Goal: Task Accomplishment & Management: Manage account settings

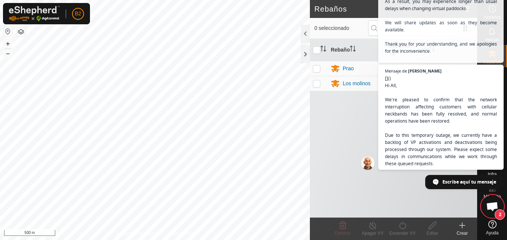
scroll to position [940, 0]
click at [496, 215] on span "2" at bounding box center [500, 214] width 10 height 10
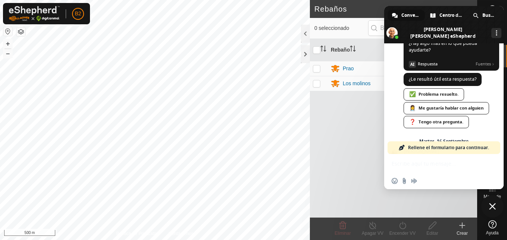
scroll to position [1335, 0]
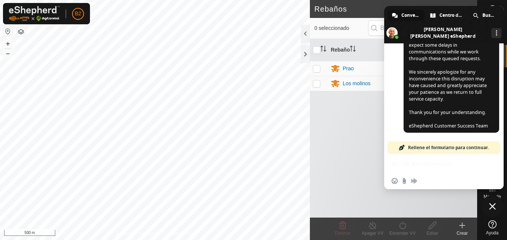
click at [317, 86] on p-checkbox at bounding box center [316, 83] width 7 height 6
checkbox input "true"
click at [492, 5] on icon at bounding box center [492, 8] width 9 height 9
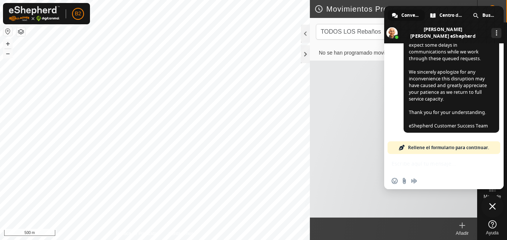
click at [491, 202] on span "Cerrar el chat" at bounding box center [492, 206] width 22 height 22
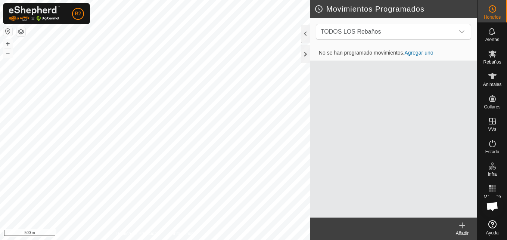
click at [228, 239] on html "B2 Horarios Alertas Rebaños Animales Collares VVs Estado Infra Mapa de Calor Ay…" at bounding box center [253, 120] width 507 height 240
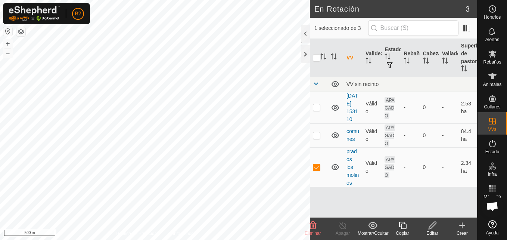
click at [430, 227] on icon at bounding box center [432, 225] width 9 height 9
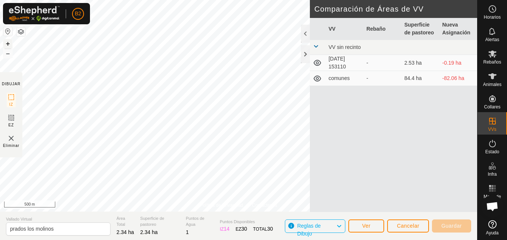
click at [9, 45] on button "+" at bounding box center [7, 43] width 9 height 9
click at [252, 239] on html "B2 Horarios Alertas Rebaños Animales Collares VVs Estado Infra Mapa de Calor Ay…" at bounding box center [253, 120] width 507 height 240
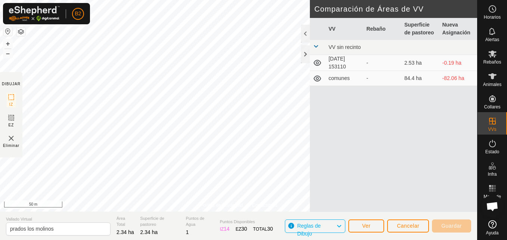
click at [234, 233] on div "Política de Privacidad Contáctenos WP 4 Tipo: trough Capacidad: 100L Nivel de A…" at bounding box center [238, 120] width 477 height 240
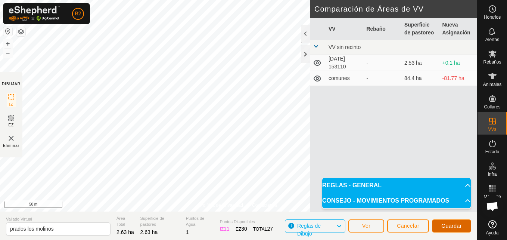
click at [452, 226] on span "Guardar" at bounding box center [451, 226] width 21 height 6
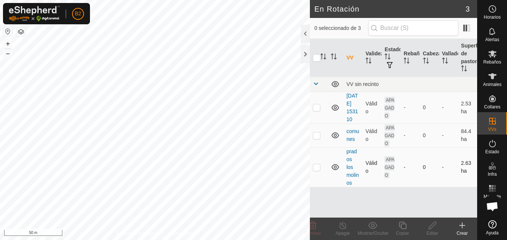
click at [316, 168] on p-checkbox at bounding box center [316, 167] width 7 height 6
checkbox input "true"
click at [352, 170] on td "prados los molinos" at bounding box center [352, 167] width 19 height 40
click at [352, 175] on link "prados los molinos" at bounding box center [352, 166] width 12 height 37
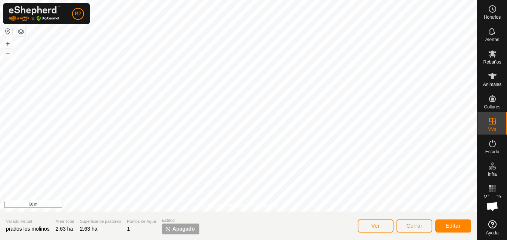
click at [187, 231] on span "Apagado" at bounding box center [183, 229] width 22 height 8
click at [451, 225] on span "Editar" at bounding box center [453, 226] width 15 height 6
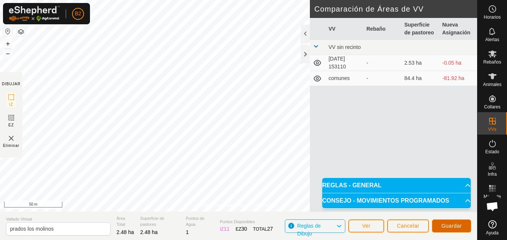
click at [448, 228] on span "Guardar" at bounding box center [451, 226] width 21 height 6
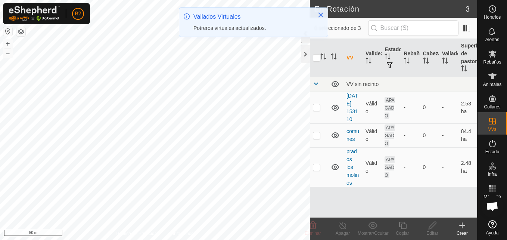
click at [305, 32] on div "Vallados Virtuales Potreros virtuales actualizados." at bounding box center [251, 22] width 116 height 20
click at [319, 16] on icon "Close" at bounding box center [320, 15] width 5 height 5
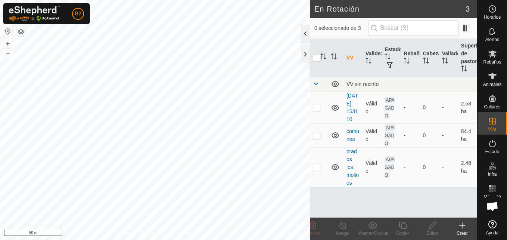
click at [306, 37] on div at bounding box center [305, 34] width 9 height 18
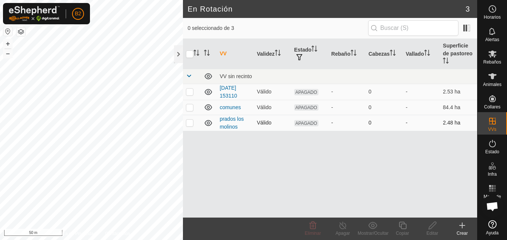
click at [190, 119] on p-checkbox at bounding box center [189, 122] width 7 height 6
checkbox input "true"
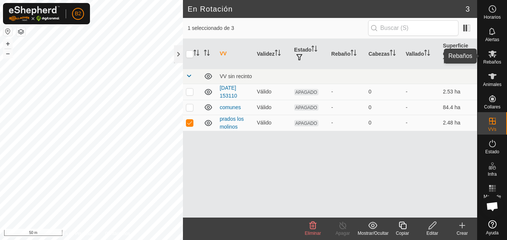
click at [494, 63] on span "Rebaños" at bounding box center [492, 62] width 18 height 4
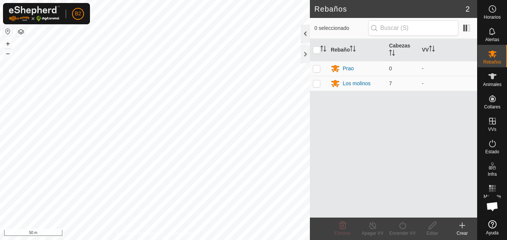
click at [305, 31] on div at bounding box center [305, 34] width 9 height 18
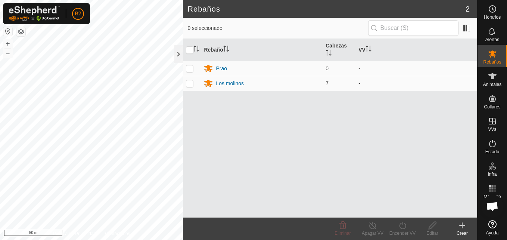
click at [192, 86] on p-checkbox at bounding box center [189, 83] width 7 height 6
checkbox input "true"
click at [404, 230] on div "Encender VV" at bounding box center [403, 233] width 30 height 7
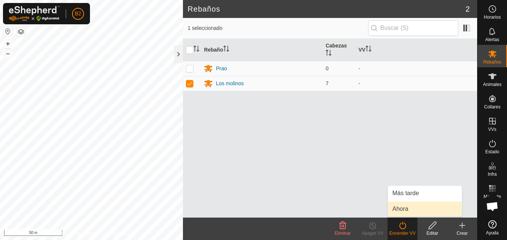
click at [401, 209] on link "Ahora" at bounding box center [425, 208] width 74 height 15
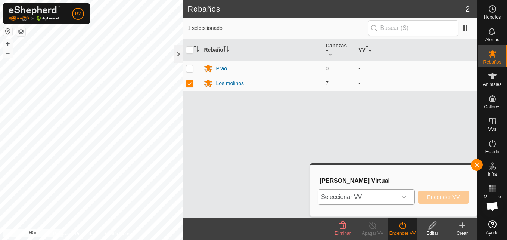
click at [407, 195] on icon "dropdown trigger" at bounding box center [404, 197] width 6 height 6
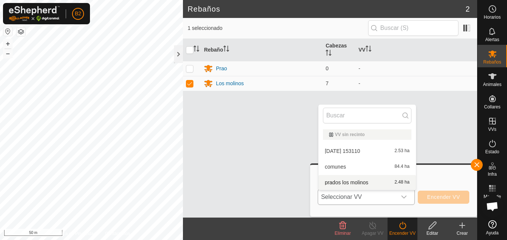
click at [380, 178] on li "prados los molinos 2.48 ha" at bounding box center [366, 182] width 97 height 15
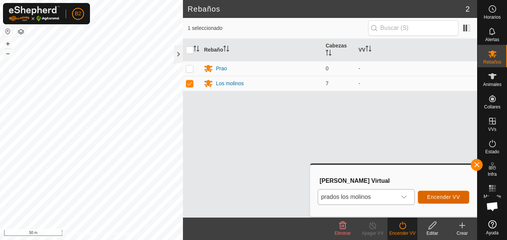
click at [438, 194] on span "Encender VV" at bounding box center [443, 197] width 33 height 6
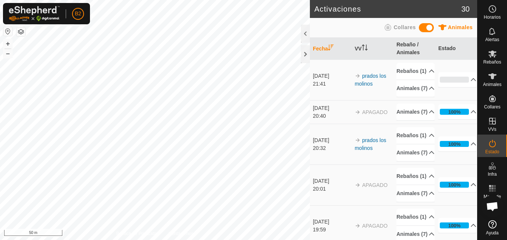
click at [322, 162] on div "Activaciones 30 Animales Collares Fecha VV Rebaño / Animales Estado 17 sept 202…" at bounding box center [238, 120] width 477 height 240
click at [486, 78] on es-animals-svg-icon at bounding box center [492, 76] width 13 height 12
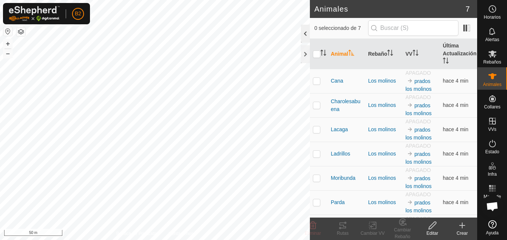
click at [305, 32] on div at bounding box center [305, 34] width 9 height 18
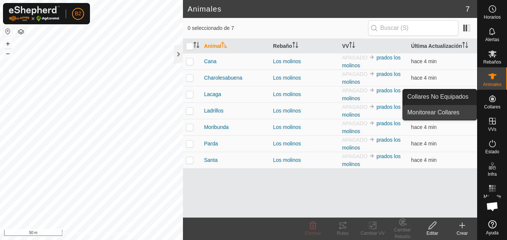
click at [454, 107] on link "Monitorear Collares" at bounding box center [440, 112] width 74 height 15
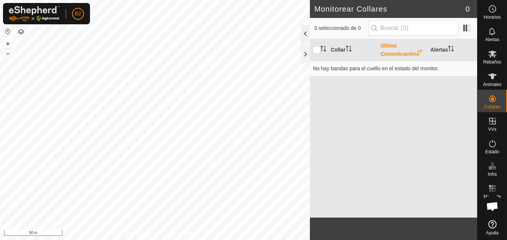
click at [305, 34] on div at bounding box center [305, 34] width 9 height 18
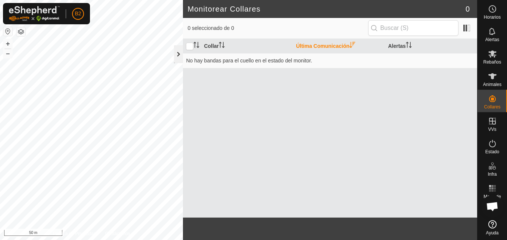
click at [179, 56] on div at bounding box center [178, 54] width 9 height 18
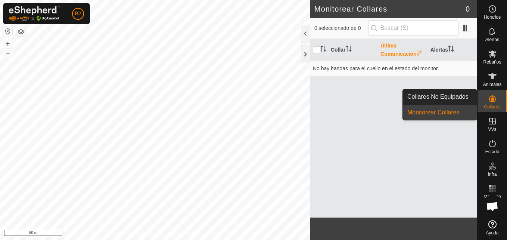
click at [460, 97] on link "Collares No Equipados" at bounding box center [440, 96] width 74 height 15
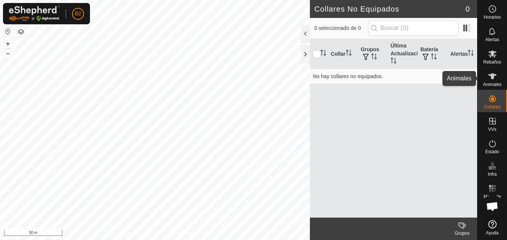
click at [487, 78] on es-animals-svg-icon at bounding box center [492, 76] width 13 height 12
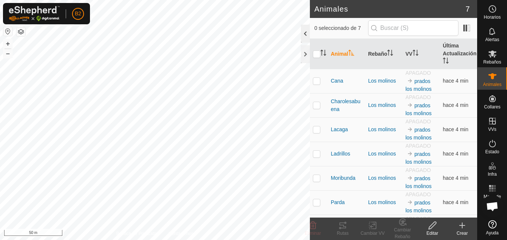
click at [305, 34] on div at bounding box center [305, 34] width 9 height 18
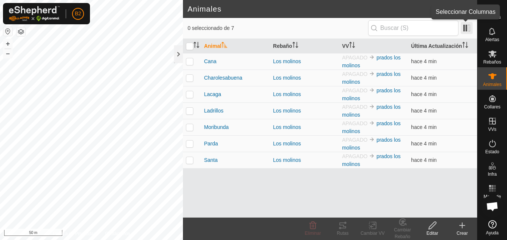
click at [469, 31] on span at bounding box center [467, 28] width 12 height 12
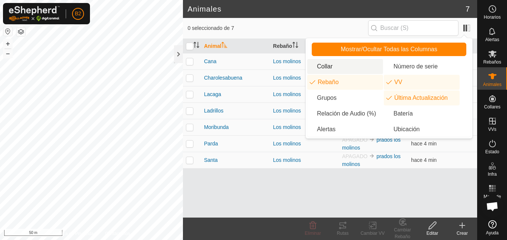
click at [363, 71] on li "Collar" at bounding box center [345, 66] width 76 height 15
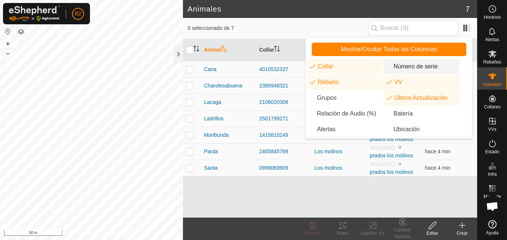
click at [414, 64] on li "Número de serie" at bounding box center [422, 66] width 76 height 15
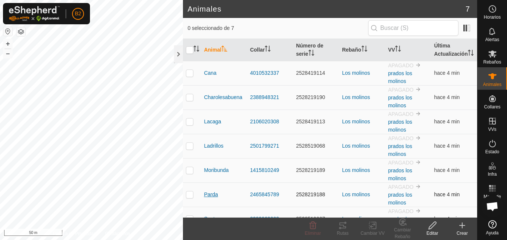
click at [209, 198] on span "Parda" at bounding box center [211, 194] width 14 height 8
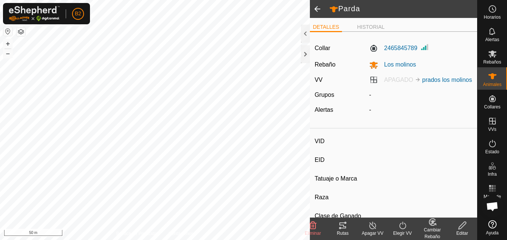
type input "Parda"
type input "-"
type input "5132"
type input "-"
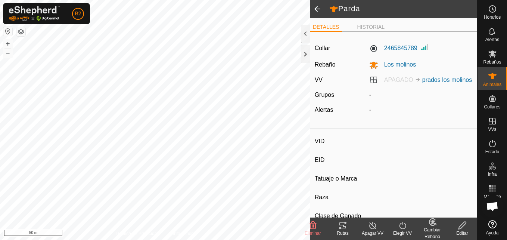
type input "0 kg"
type input "-"
click at [303, 36] on div at bounding box center [305, 34] width 9 height 18
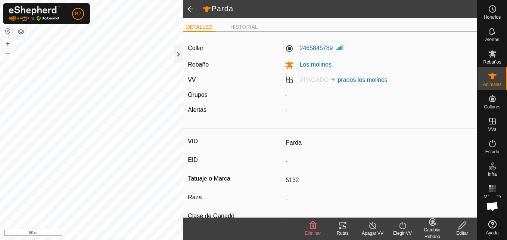
click at [461, 227] on icon at bounding box center [462, 225] width 9 height 9
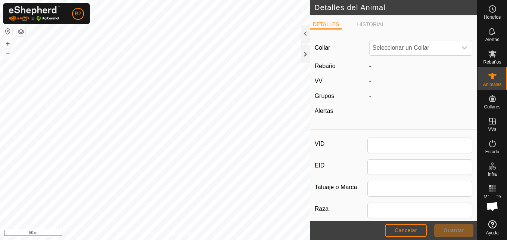
type input "Parda"
type input "5132"
type input "0"
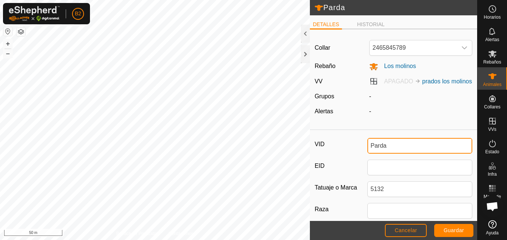
click at [402, 153] on input "Parda" at bounding box center [419, 146] width 105 height 16
type input "P"
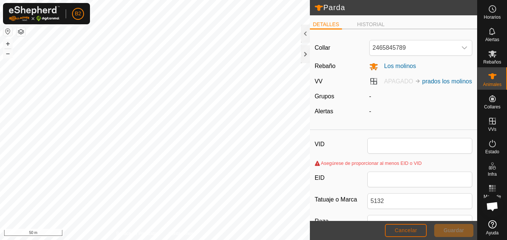
click at [411, 227] on span "Cancelar" at bounding box center [406, 230] width 22 height 6
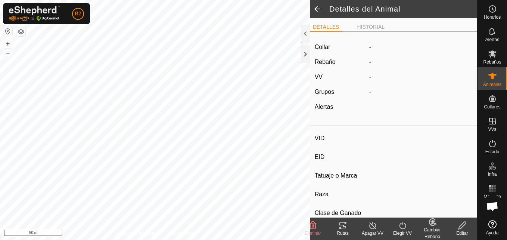
type input "Parda"
type input "-"
type input "5132"
type input "-"
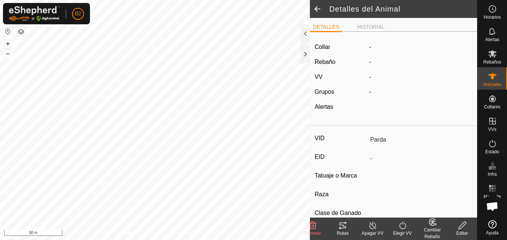
type input "0 kg"
type input "-"
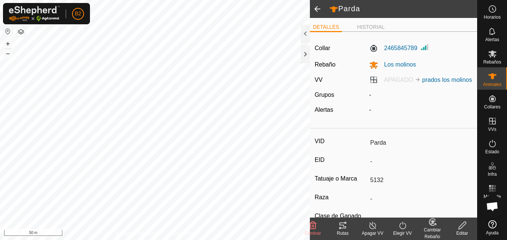
click at [316, 10] on span at bounding box center [317, 9] width 15 height 18
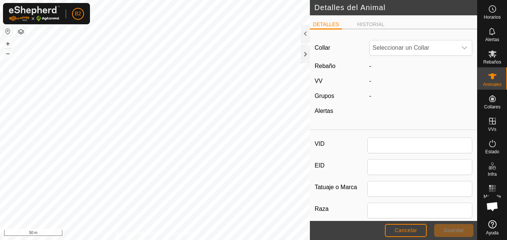
type input "Parda"
type input "5132"
type input "0"
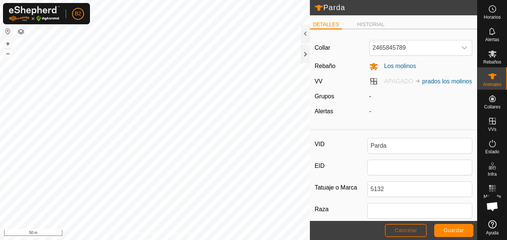
click at [417, 230] on span "Cancelar" at bounding box center [406, 230] width 22 height 6
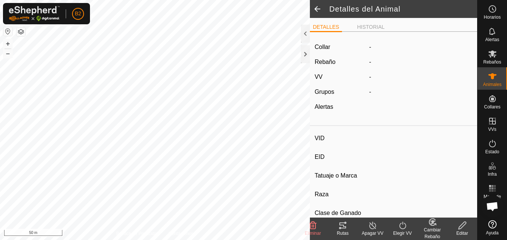
type input "Parda"
type input "-"
type input "5132"
type input "-"
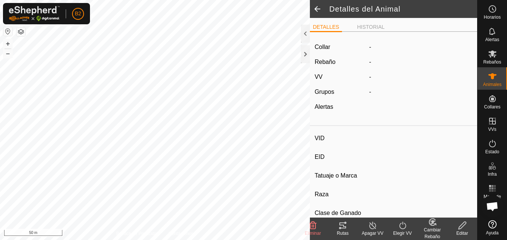
type input "0 kg"
type input "-"
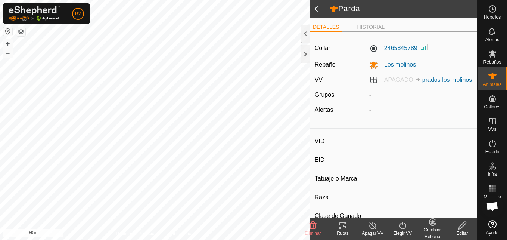
type input "Cana"
type input "-"
type input "Sin chapa"
type input "-"
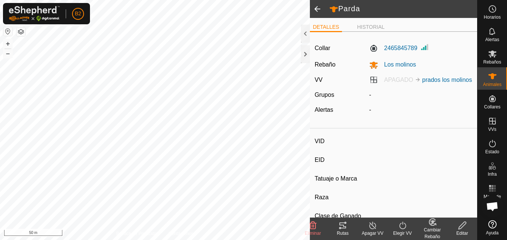
type input "0 kg"
type input "-"
click at [339, 227] on icon at bounding box center [340, 228] width 2 height 2
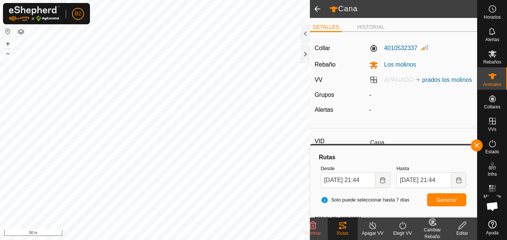
click at [317, 9] on span at bounding box center [317, 9] width 15 height 18
type input "Parda"
type input "-"
type input "5132"
type input "-"
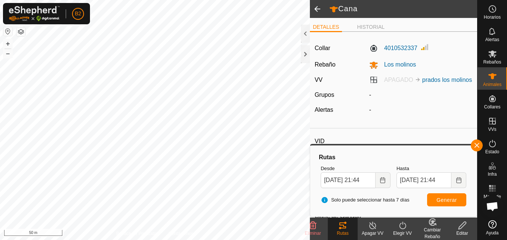
type input "-"
type input "0 kg"
type input "-"
click at [317, 9] on span at bounding box center [317, 9] width 15 height 18
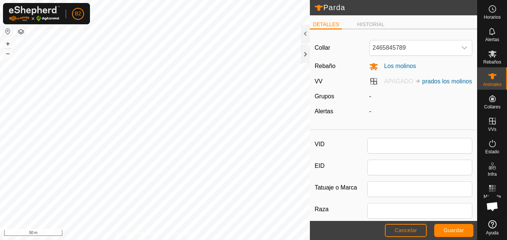
type input "Parda"
type input "5132"
type input "0"
click at [317, 9] on icon at bounding box center [319, 8] width 8 height 6
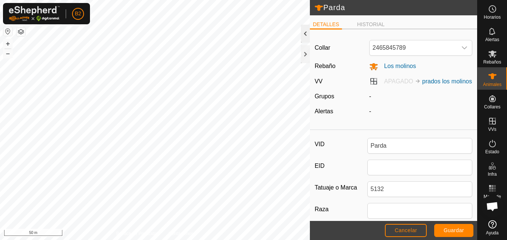
click at [306, 35] on div at bounding box center [305, 34] width 9 height 18
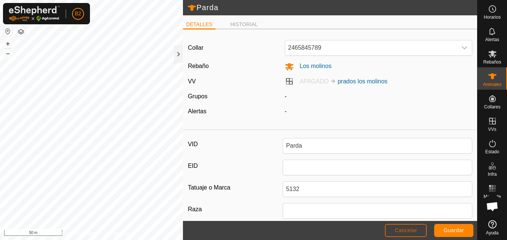
click at [410, 229] on span "Cancelar" at bounding box center [406, 230] width 22 height 6
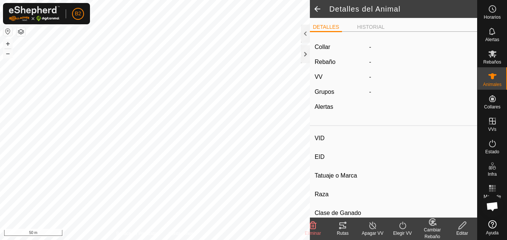
type input "Parda"
type input "-"
type input "5132"
type input "-"
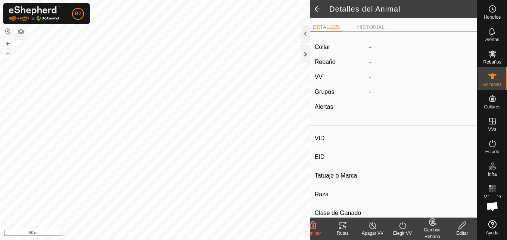
type input "0 kg"
type input "-"
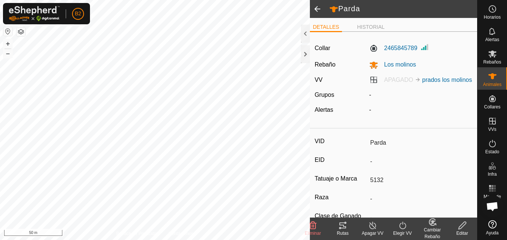
click at [320, 11] on span at bounding box center [317, 9] width 15 height 18
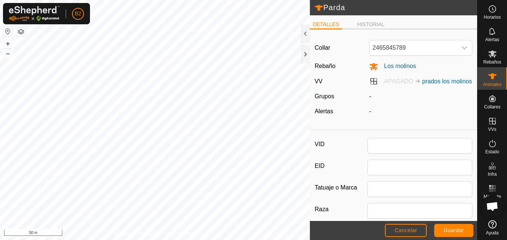
type input "Parda"
type input "5132"
type input "0"
click at [320, 11] on icon at bounding box center [318, 7] width 9 height 9
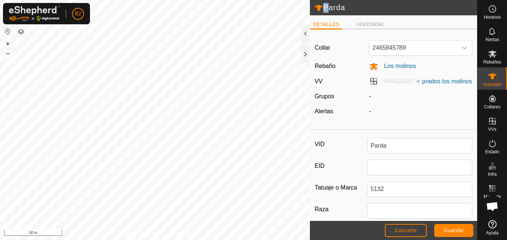
click at [320, 11] on icon at bounding box center [318, 7] width 9 height 9
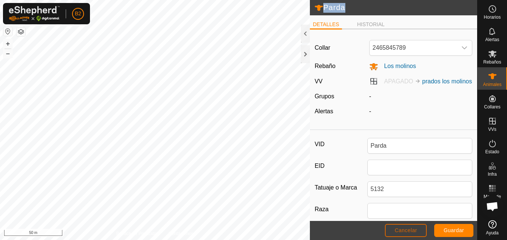
click at [415, 228] on span "Cancelar" at bounding box center [406, 230] width 22 height 6
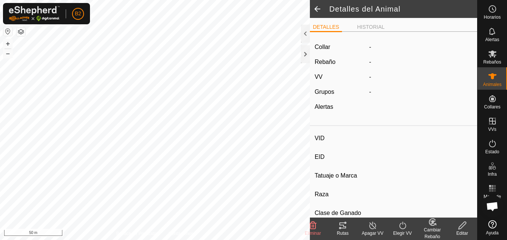
type input "Parda"
type input "-"
type input "5132"
type input "-"
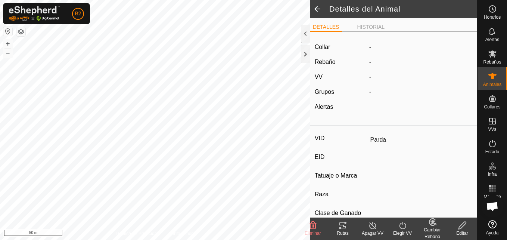
type input "0 kg"
type input "-"
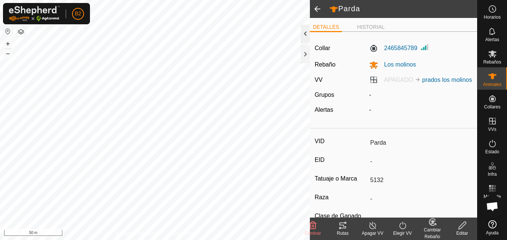
click at [307, 31] on div at bounding box center [305, 34] width 9 height 18
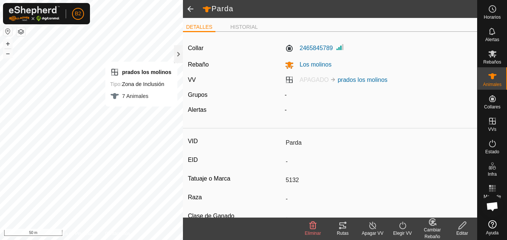
click at [464, 226] on icon at bounding box center [462, 225] width 9 height 9
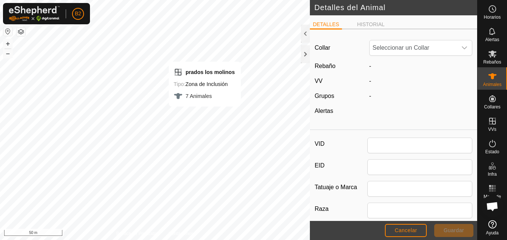
type input "Parda"
type input "5132"
type input "0"
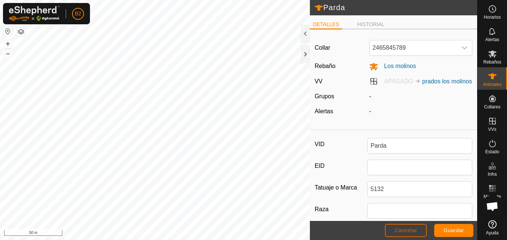
click at [403, 231] on span "Cancelar" at bounding box center [406, 230] width 22 height 6
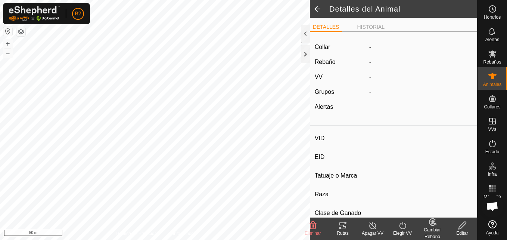
type input "Parda"
type input "-"
type input "5132"
type input "-"
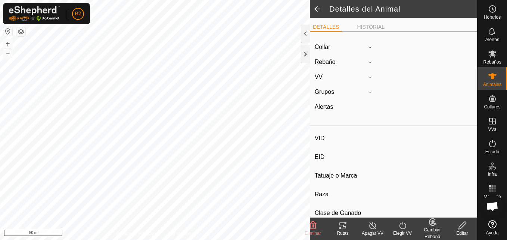
type input "0 kg"
type input "-"
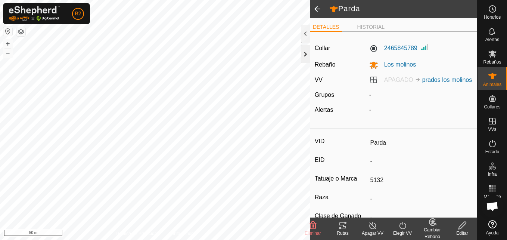
click at [304, 55] on div at bounding box center [305, 54] width 9 height 18
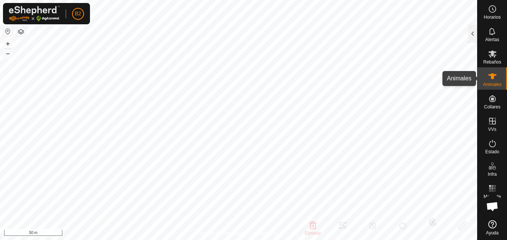
click at [488, 79] on icon at bounding box center [492, 76] width 9 height 9
click at [475, 28] on div at bounding box center [472, 34] width 9 height 18
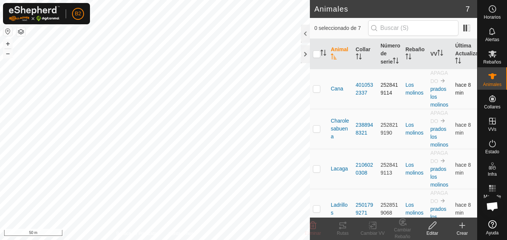
click at [315, 91] on p-checkbox at bounding box center [316, 89] width 7 height 6
checkbox input "true"
click at [429, 221] on icon at bounding box center [432, 225] width 9 height 9
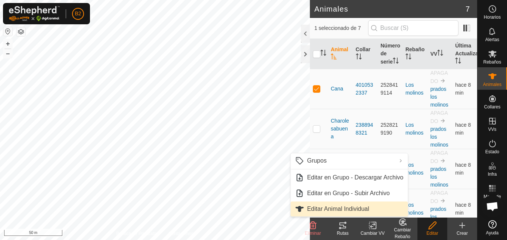
click at [386, 212] on link "Editar Animal Individual" at bounding box center [348, 208] width 117 height 15
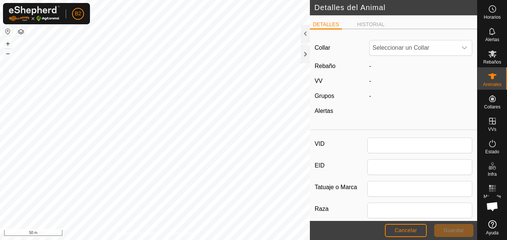
type input "Cana"
type input "Sin chapa"
type input "0"
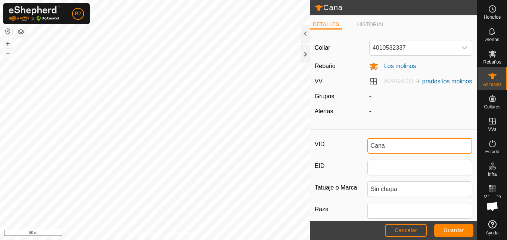
click at [388, 153] on input "Cana" at bounding box center [419, 146] width 105 height 16
type input "C"
click at [391, 153] on input "limusinaparida" at bounding box center [419, 146] width 105 height 16
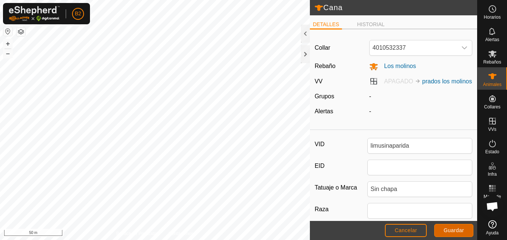
click at [449, 231] on span "Guardar" at bounding box center [454, 230] width 21 height 6
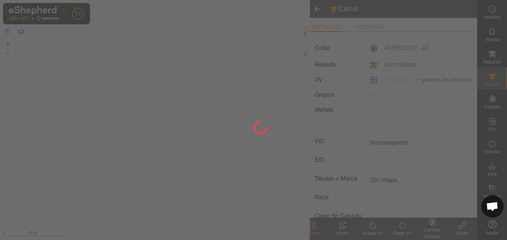
type input "Cana"
type input "-"
type input "0 kg"
type input "-"
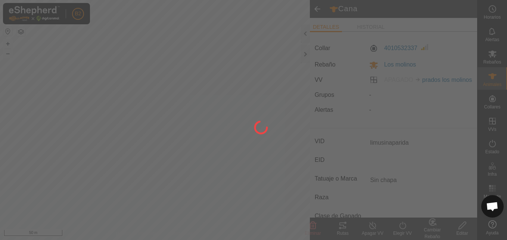
type input "-"
type input "limusinaparida"
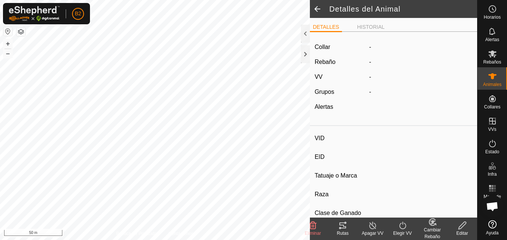
type input "limusinaparida"
type input "-"
type input "Sin chapa"
type input "-"
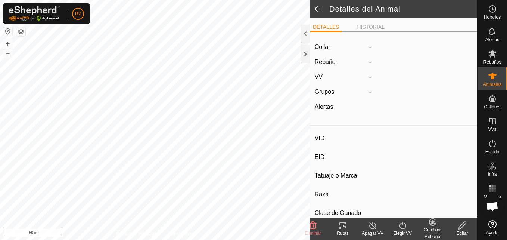
type input "0 kg"
type input "-"
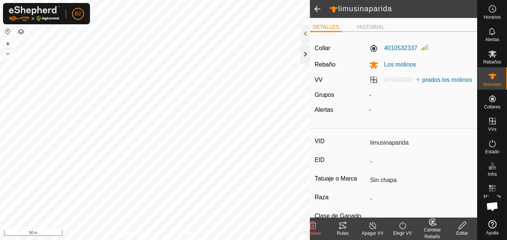
click at [305, 55] on div at bounding box center [305, 54] width 9 height 18
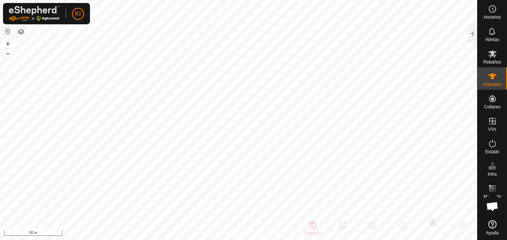
type input "Parda"
type input "-"
type input "5132"
type input "-"
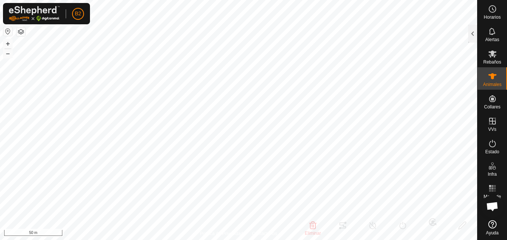
type input "0 kg"
type input "-"
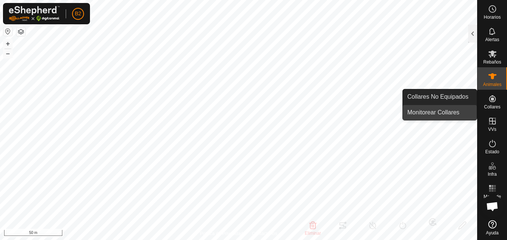
click at [456, 114] on link "Monitorear Collares" at bounding box center [440, 112] width 74 height 15
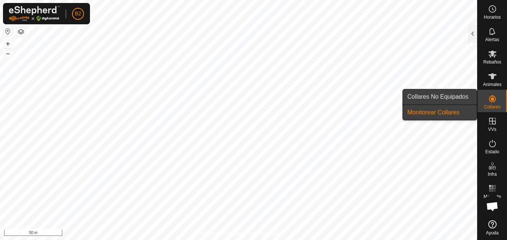
click at [449, 99] on link "Collares No Equipados" at bounding box center [440, 96] width 74 height 15
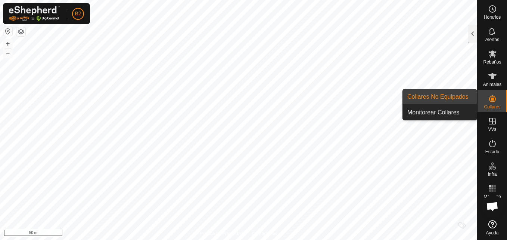
click at [449, 99] on link "Collares No Equipados" at bounding box center [440, 96] width 74 height 15
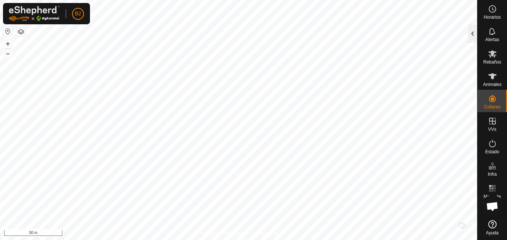
click at [475, 31] on div at bounding box center [472, 34] width 9 height 18
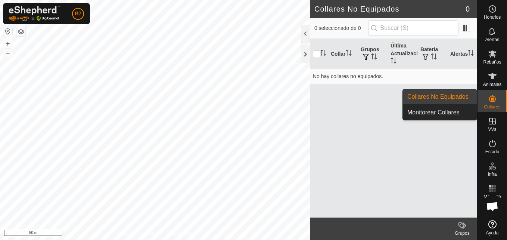
click at [469, 109] on link "Monitorear Collares" at bounding box center [440, 112] width 74 height 15
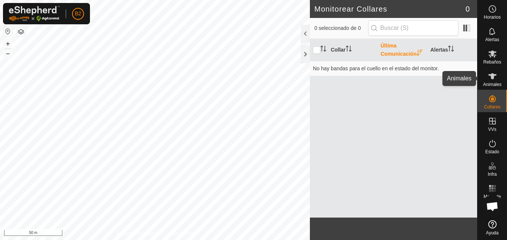
click at [492, 77] on icon at bounding box center [492, 76] width 8 height 6
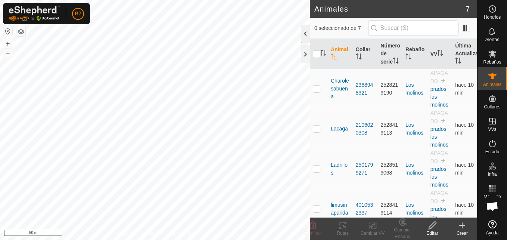
click at [303, 30] on div at bounding box center [305, 34] width 9 height 18
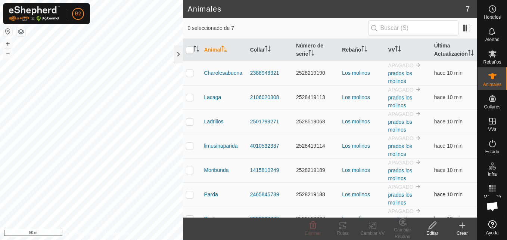
click at [192, 197] on p-checkbox at bounding box center [189, 194] width 7 height 6
checkbox input "true"
click at [437, 227] on edit-svg-icon at bounding box center [432, 225] width 30 height 9
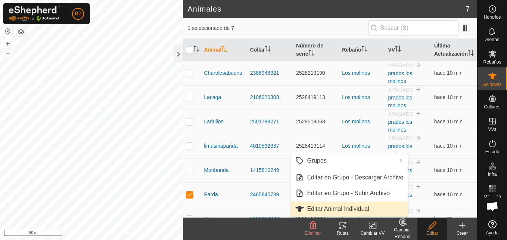
click at [381, 210] on link "Editar Animal Individual" at bounding box center [348, 208] width 117 height 15
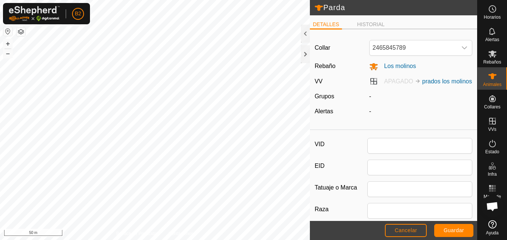
type input "Parda"
type input "5132"
type input "0"
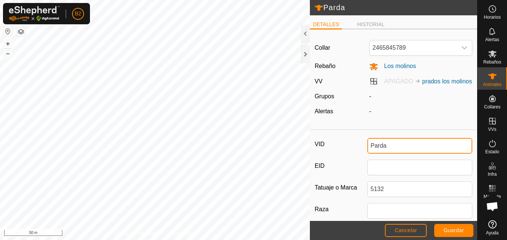
click at [390, 153] on input "Parda" at bounding box center [419, 146] width 105 height 16
type input "P"
type input "l"
type input "limusinaparaparir"
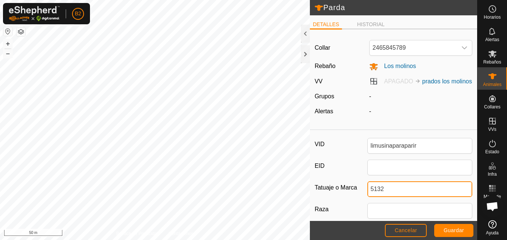
click at [397, 197] on input "5132" at bounding box center [419, 189] width 105 height 16
type input "5"
type input "9634"
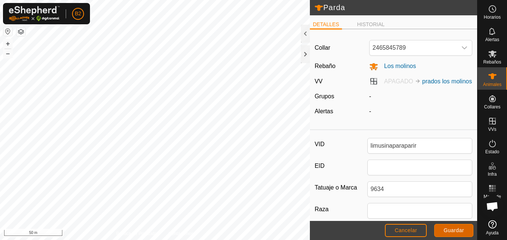
click at [468, 229] on button "Guardar" at bounding box center [453, 230] width 39 height 13
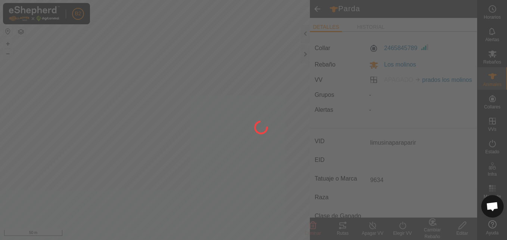
type input "limusinaparaparir"
type input "-"
type input "9634"
type input "-"
type input "0 kg"
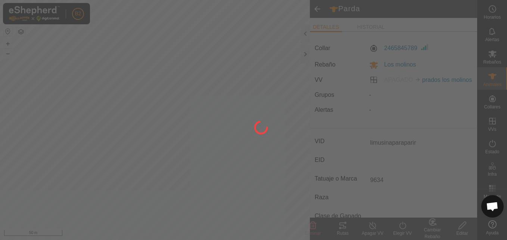
type input "-"
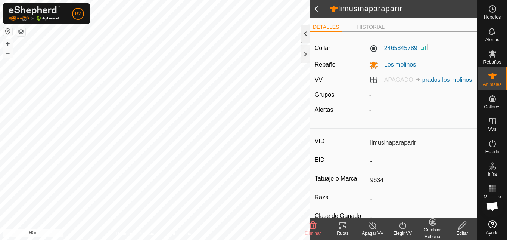
click at [302, 35] on div at bounding box center [305, 34] width 9 height 18
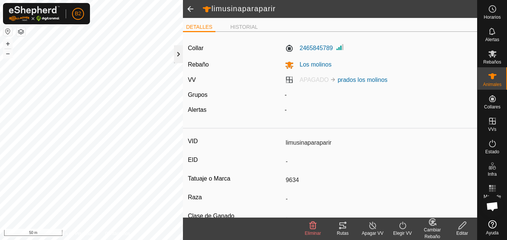
click at [176, 50] on div at bounding box center [178, 54] width 9 height 18
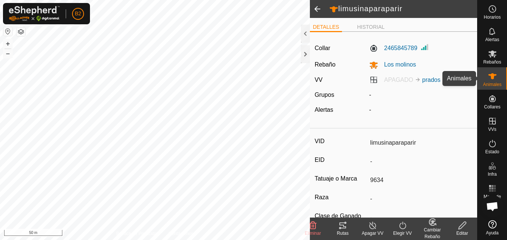
click at [503, 81] on div "Animales" at bounding box center [492, 78] width 29 height 22
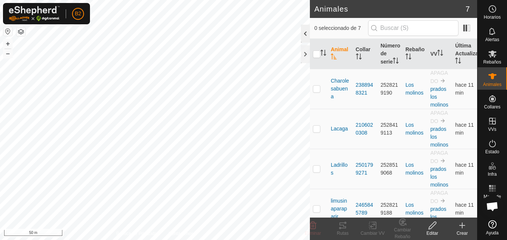
click at [303, 33] on div at bounding box center [305, 34] width 9 height 18
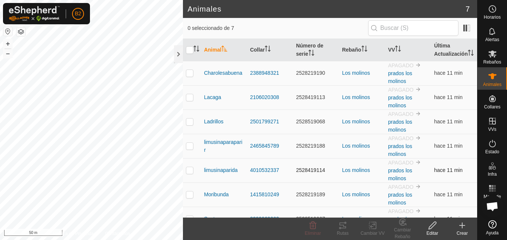
click at [187, 173] on p-checkbox at bounding box center [189, 170] width 7 height 6
checkbox input "true"
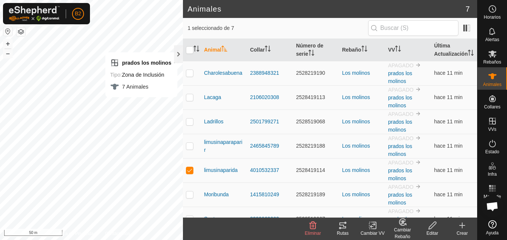
scroll to position [22, 0]
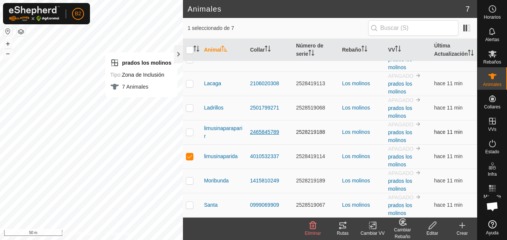
click at [268, 134] on div "2465845789" at bounding box center [270, 132] width 40 height 8
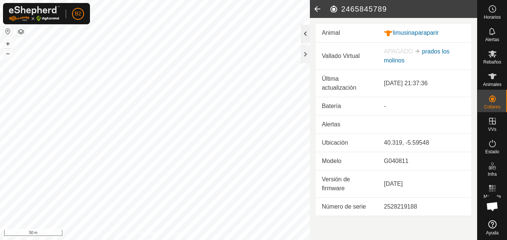
click at [304, 32] on div at bounding box center [305, 34] width 9 height 18
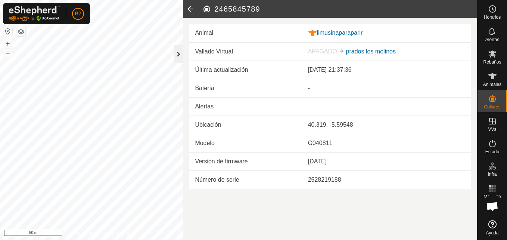
click at [179, 55] on div at bounding box center [178, 54] width 9 height 18
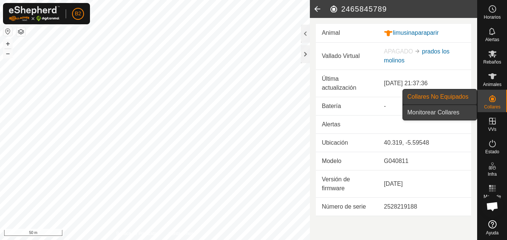
drag, startPoint x: 475, startPoint y: 112, endPoint x: 467, endPoint y: 112, distance: 7.8
click at [467, 112] on link "Monitorear Collares" at bounding box center [440, 112] width 74 height 15
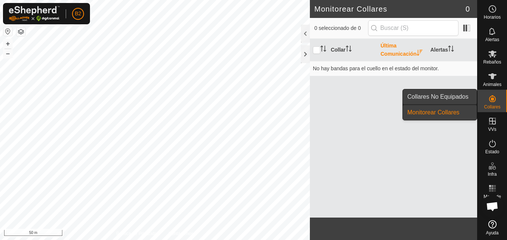
click at [467, 101] on link "Collares No Equipados" at bounding box center [440, 96] width 74 height 15
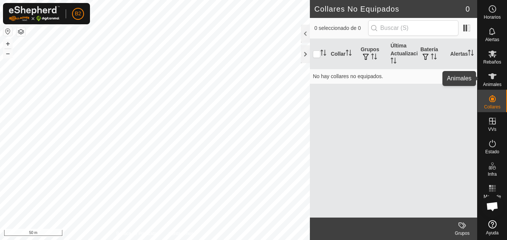
click at [492, 75] on icon at bounding box center [492, 76] width 8 height 6
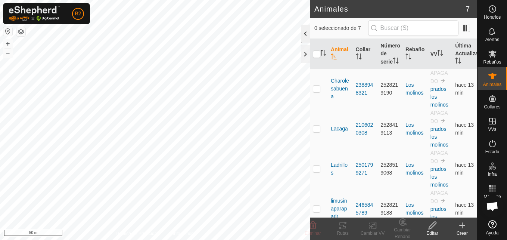
click at [304, 35] on div at bounding box center [305, 34] width 9 height 18
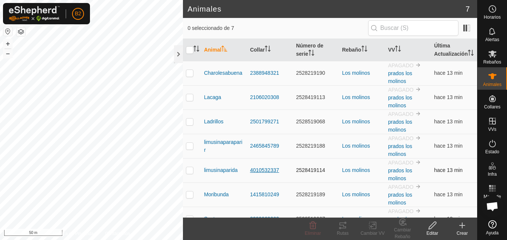
click at [262, 174] on div "4010532337" at bounding box center [270, 170] width 40 height 8
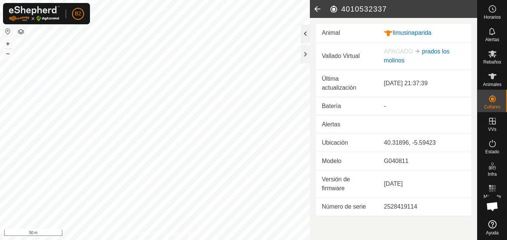
click at [304, 35] on div at bounding box center [305, 34] width 9 height 18
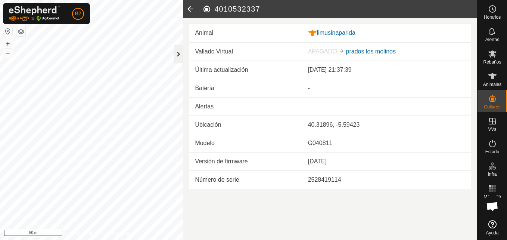
click at [175, 55] on div at bounding box center [178, 54] width 9 height 18
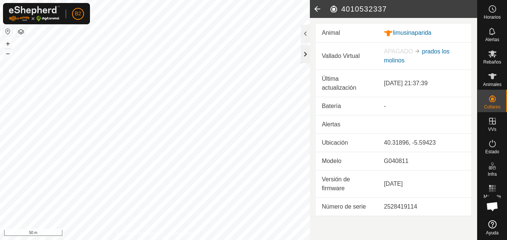
click at [309, 56] on div at bounding box center [305, 54] width 9 height 18
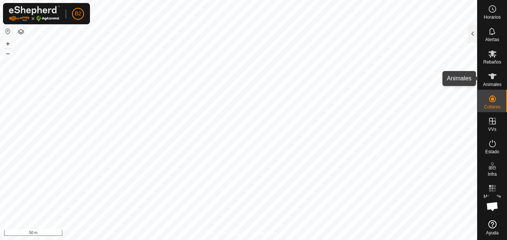
click at [494, 78] on icon at bounding box center [492, 76] width 9 height 9
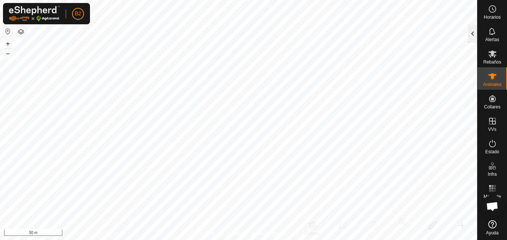
click at [470, 25] on div at bounding box center [472, 34] width 9 height 18
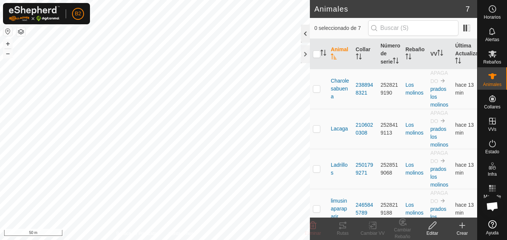
click at [304, 35] on div at bounding box center [305, 34] width 9 height 18
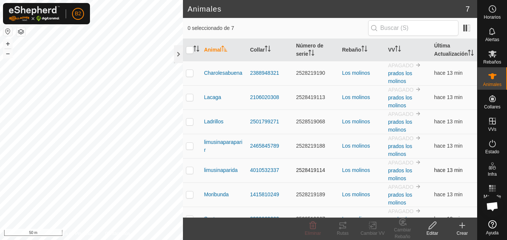
click at [189, 173] on p-checkbox at bounding box center [189, 170] width 7 height 6
checkbox input "true"
click at [432, 230] on div "Editar" at bounding box center [432, 233] width 30 height 7
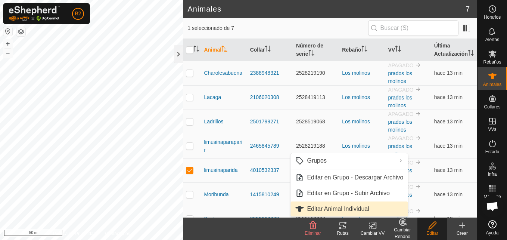
click at [399, 210] on link "Editar Animal Individual" at bounding box center [348, 208] width 117 height 15
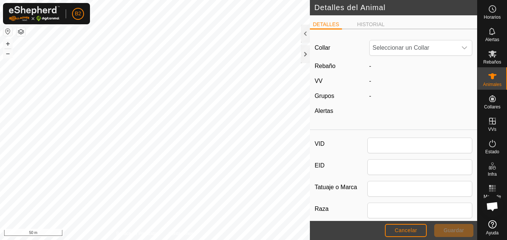
type input "limusinaparida"
type input "Sin chapa"
type input "0"
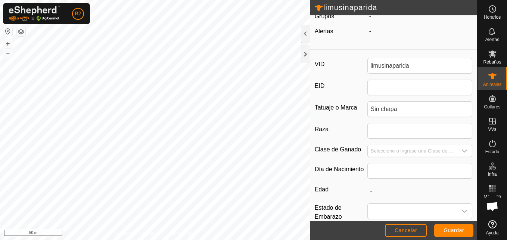
scroll to position [90, 0]
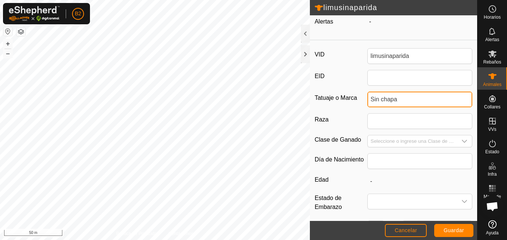
click at [396, 107] on input "Sin chapa" at bounding box center [419, 99] width 105 height 16
type input "S"
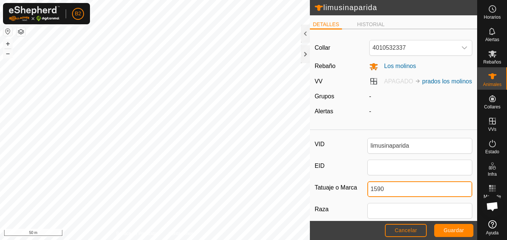
type input "1590"
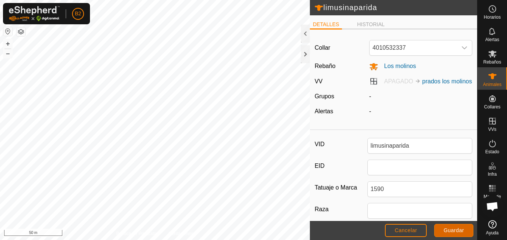
click at [456, 234] on button "Guardar" at bounding box center [453, 230] width 39 height 13
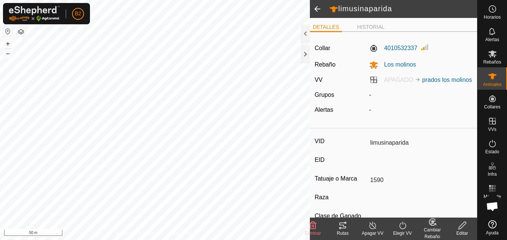
type input "-"
type input "1590"
type input "-"
type input "0 kg"
type input "-"
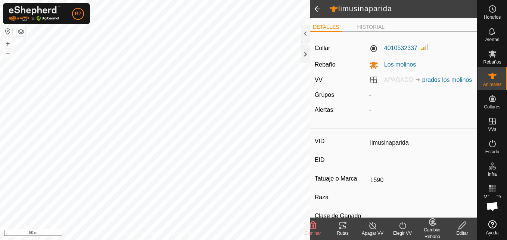
type input "-"
click at [305, 35] on div at bounding box center [305, 34] width 9 height 18
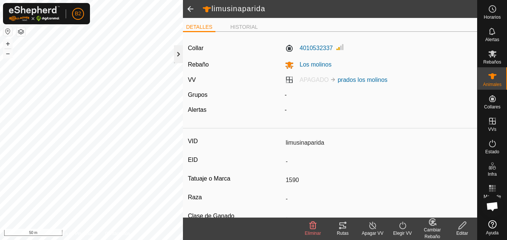
click at [176, 55] on div at bounding box center [178, 54] width 9 height 18
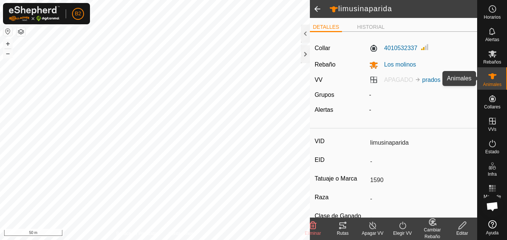
click at [490, 80] on icon at bounding box center [492, 76] width 9 height 9
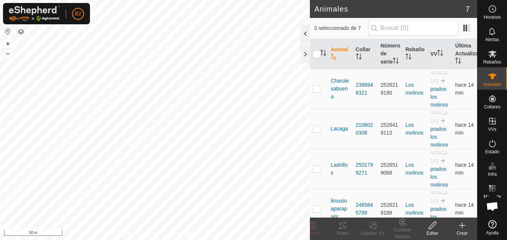
click at [306, 32] on div at bounding box center [305, 34] width 9 height 18
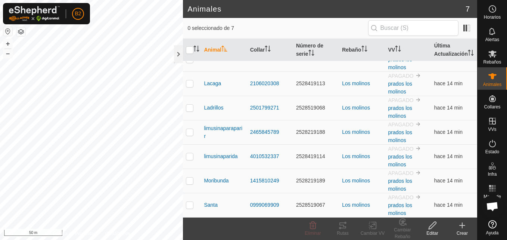
scroll to position [1, 0]
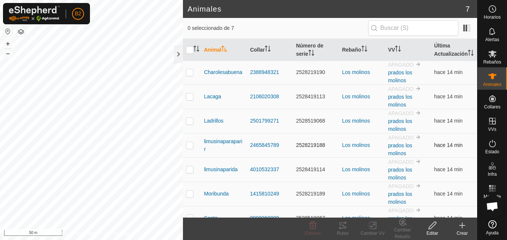
click at [192, 148] on p-checkbox at bounding box center [189, 145] width 7 height 6
checkbox input "true"
click at [432, 238] on div "Editar" at bounding box center [432, 228] width 30 height 22
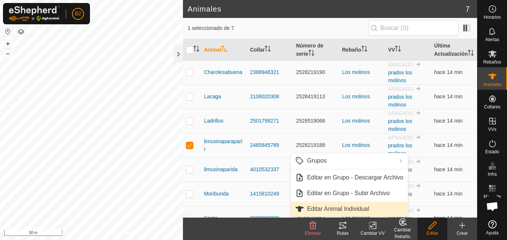
click at [380, 209] on link "Editar Animal Individual" at bounding box center [348, 208] width 117 height 15
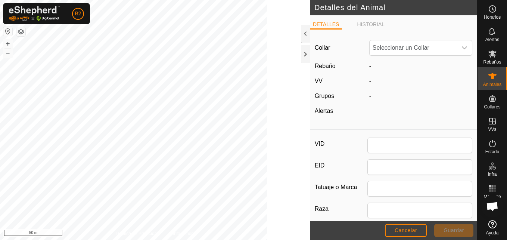
type input "limusinaparaparir"
type input "9634"
type input "0"
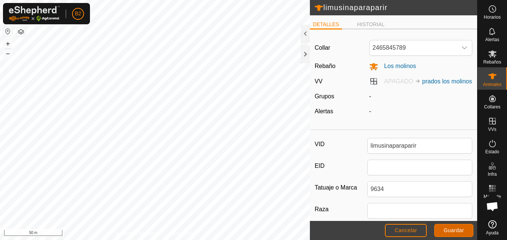
click at [463, 233] on span "Guardar" at bounding box center [454, 230] width 21 height 6
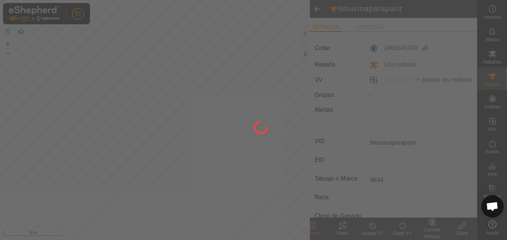
type input "-"
type input "0 kg"
type input "-"
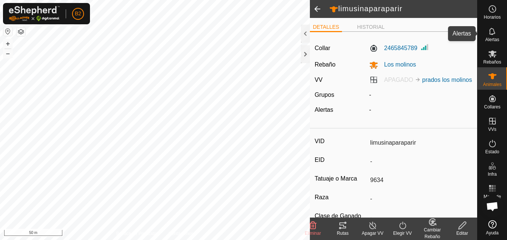
click at [491, 32] on icon at bounding box center [492, 31] width 9 height 9
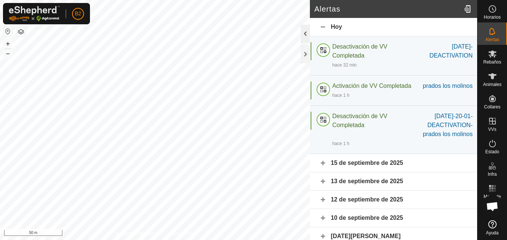
click at [304, 36] on div at bounding box center [305, 34] width 9 height 18
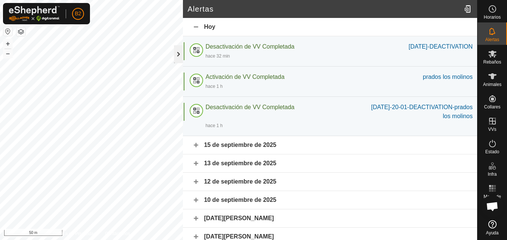
click at [179, 55] on div "Alertas Hoy Desactivación de VV Completada Sep-17-2040-DEACTIVATION hace 32 min…" at bounding box center [238, 120] width 477 height 240
click at [179, 55] on div at bounding box center [178, 54] width 9 height 18
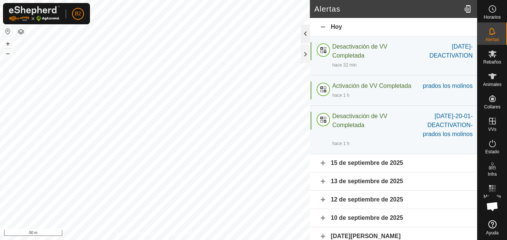
click at [304, 37] on div at bounding box center [305, 34] width 9 height 18
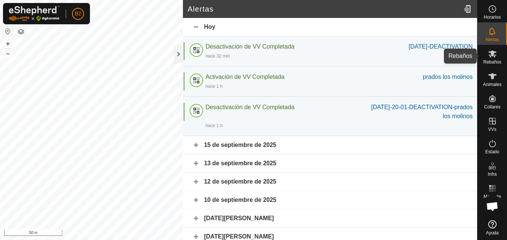
click at [495, 62] on span "Rebaños" at bounding box center [492, 62] width 18 height 4
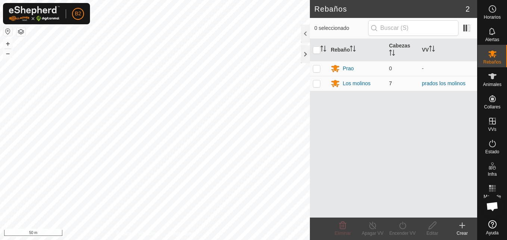
click at [314, 83] on p-checkbox at bounding box center [316, 83] width 7 height 6
checkbox input "true"
click at [404, 232] on div "Encender VV" at bounding box center [403, 233] width 30 height 7
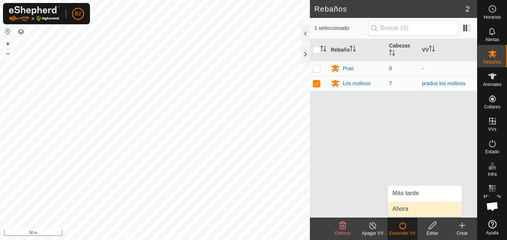
click at [403, 212] on link "Ahora" at bounding box center [425, 208] width 74 height 15
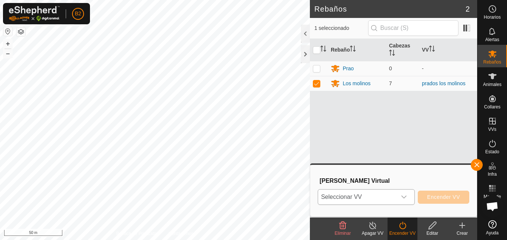
click at [406, 196] on icon "dropdown trigger" at bounding box center [403, 196] width 5 height 3
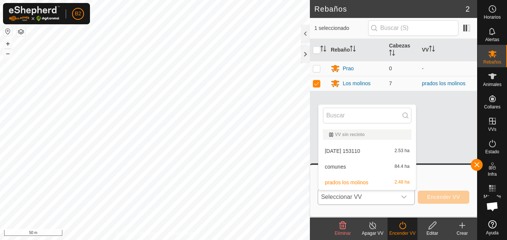
click at [397, 181] on li "prados los molinos 2.48 ha" at bounding box center [366, 182] width 97 height 15
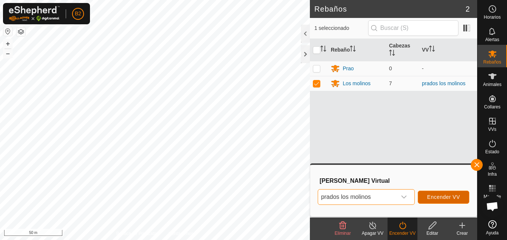
click at [438, 198] on span "Encender VV" at bounding box center [443, 197] width 33 height 6
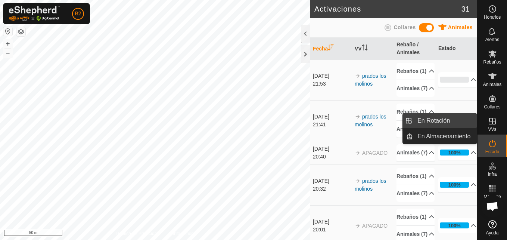
click at [450, 123] on link "En Rotación" at bounding box center [445, 120] width 64 height 15
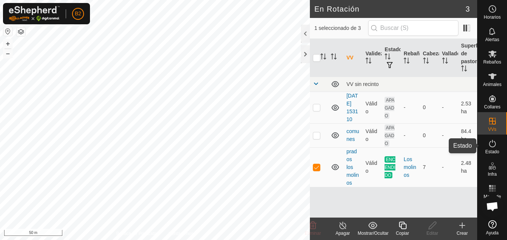
click at [487, 147] on es-activation-svg-icon at bounding box center [492, 143] width 13 height 12
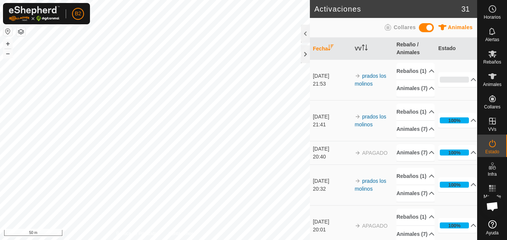
click at [439, 27] on icon at bounding box center [442, 27] width 9 height 9
click at [305, 57] on div at bounding box center [305, 54] width 9 height 18
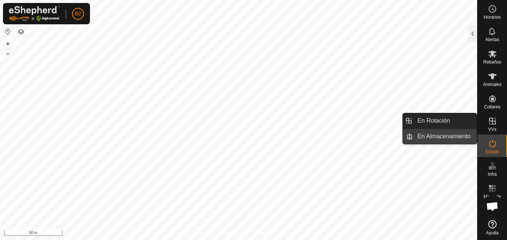
click at [444, 134] on link "En Almacenamiento" at bounding box center [445, 136] width 64 height 15
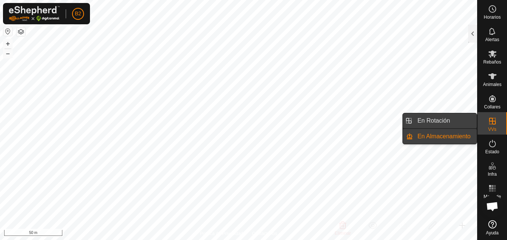
click at [441, 122] on link "En Rotación" at bounding box center [445, 120] width 64 height 15
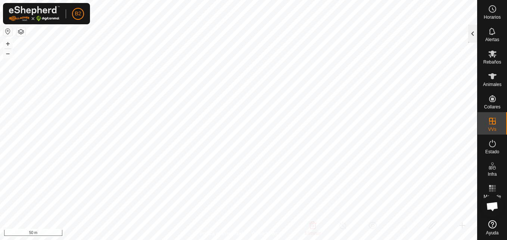
click at [473, 34] on div at bounding box center [472, 34] width 9 height 18
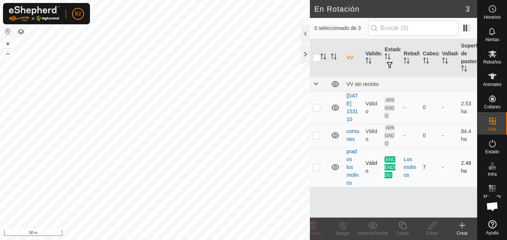
click at [314, 164] on p-tablecheckbox at bounding box center [316, 167] width 7 height 6
checkbox input "false"
click at [484, 58] on div "Rebaños" at bounding box center [492, 56] width 29 height 22
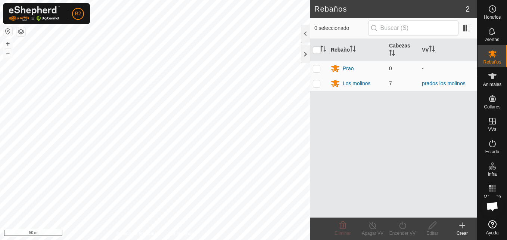
click at [316, 81] on p-checkbox at bounding box center [316, 83] width 7 height 6
click at [402, 231] on div "Encender VV" at bounding box center [403, 233] width 30 height 7
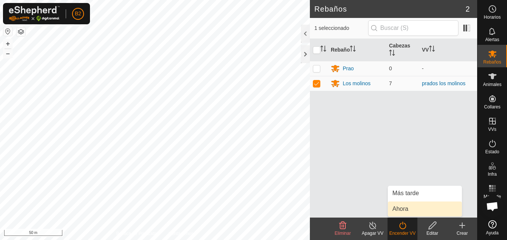
click at [403, 211] on link "Ahora" at bounding box center [425, 208] width 74 height 15
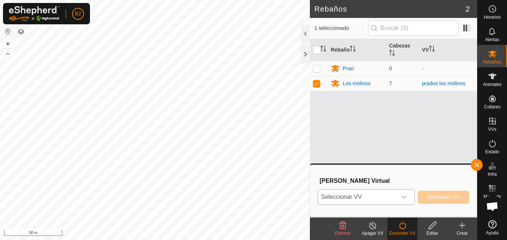
click at [406, 197] on icon "dropdown trigger" at bounding box center [403, 196] width 5 height 3
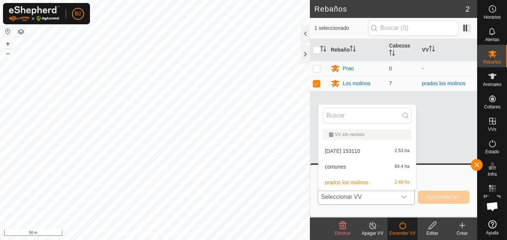
click at [396, 177] on li "prados los molinos 2.48 ha" at bounding box center [366, 182] width 97 height 15
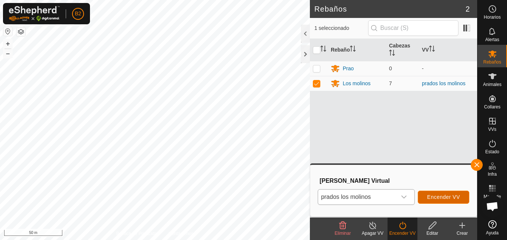
click at [439, 202] on button "Encender VV" at bounding box center [444, 196] width 52 height 13
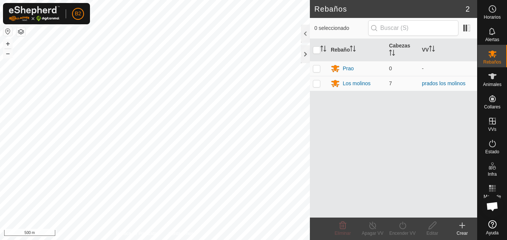
scroll to position [1335, 0]
click at [493, 7] on icon at bounding box center [492, 8] width 9 height 9
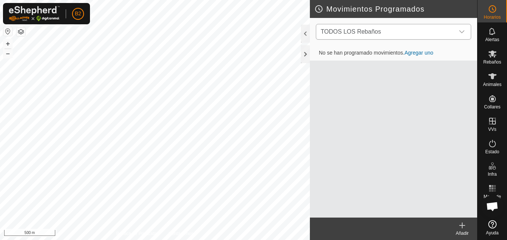
click at [460, 32] on icon "dropdown trigger" at bounding box center [462, 32] width 6 height 6
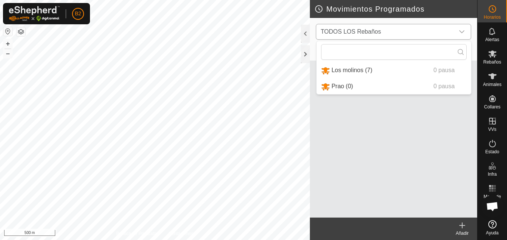
click at [393, 69] on li "Los molinos (7) 0 pausa" at bounding box center [394, 70] width 155 height 15
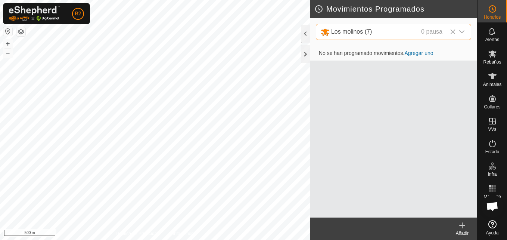
click at [461, 28] on div "dropdown trigger" at bounding box center [461, 31] width 15 height 15
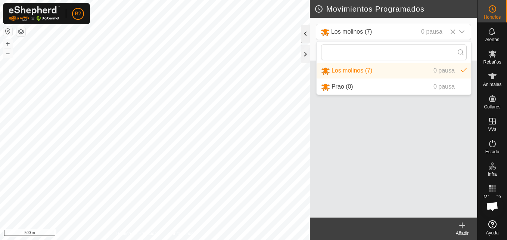
click at [306, 37] on div at bounding box center [305, 34] width 9 height 18
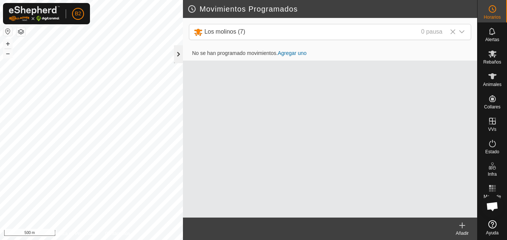
click at [181, 57] on div at bounding box center [178, 54] width 9 height 18
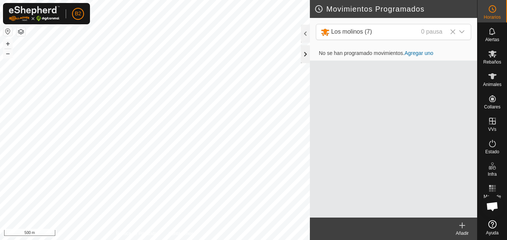
click at [303, 54] on div at bounding box center [305, 54] width 9 height 18
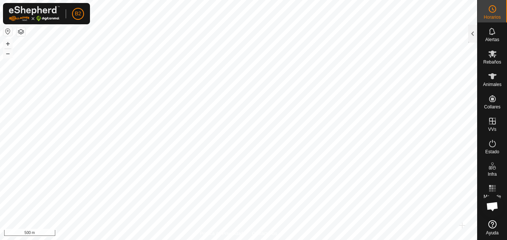
click at [172, 239] on html "B2 Horarios Alertas Rebaños Animales Collares VVs Estado Infra Mapa de Calor Ay…" at bounding box center [253, 120] width 507 height 240
click at [9, 43] on button "+" at bounding box center [7, 43] width 9 height 9
click at [507, 44] on html "B2 Horarios Alertas Rebaños Animales Collares VVs Estado Infra Mapa de Calor Ay…" at bounding box center [253, 120] width 507 height 240
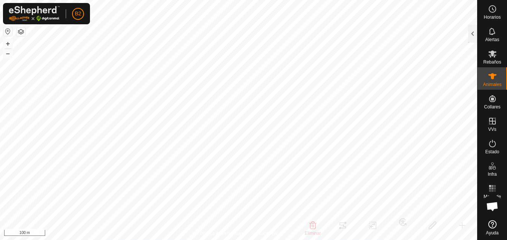
checkbox input "false"
type input "limusinaparida"
type input "-"
type input "1590"
type input "-"
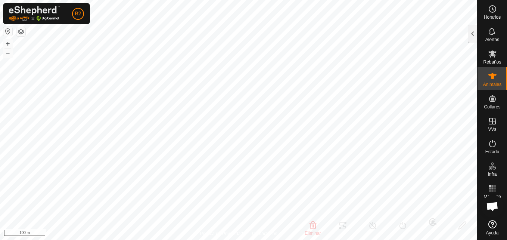
type input "-"
type input "0 kg"
type input "-"
drag, startPoint x: 486, startPoint y: 39, endPoint x: 494, endPoint y: 58, distance: 20.3
click at [494, 58] on es-mob-svg-icon at bounding box center [492, 54] width 13 height 12
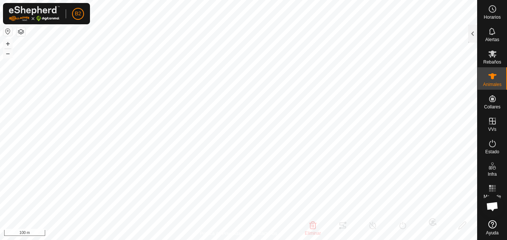
click at [494, 58] on es-mob-svg-icon at bounding box center [492, 54] width 13 height 12
click at [475, 32] on div at bounding box center [472, 34] width 9 height 18
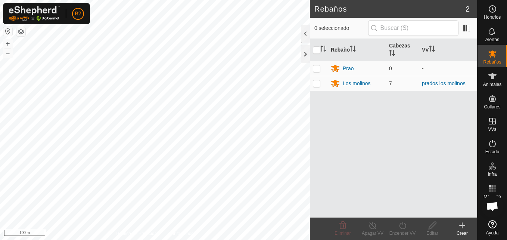
click at [314, 84] on p-checkbox at bounding box center [316, 83] width 7 height 6
checkbox input "true"
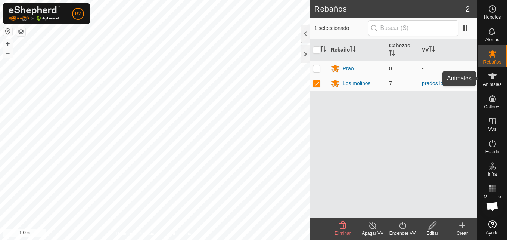
click at [486, 79] on es-animals-svg-icon at bounding box center [492, 76] width 13 height 12
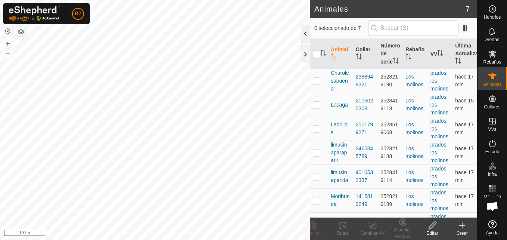
click at [302, 36] on div at bounding box center [305, 34] width 9 height 18
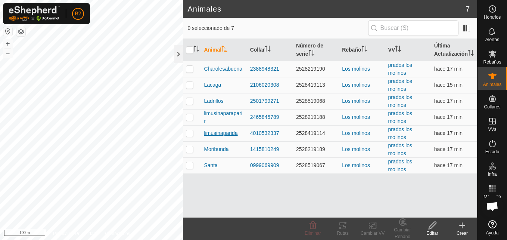
click at [234, 131] on span "limusinaparida" at bounding box center [221, 133] width 34 height 8
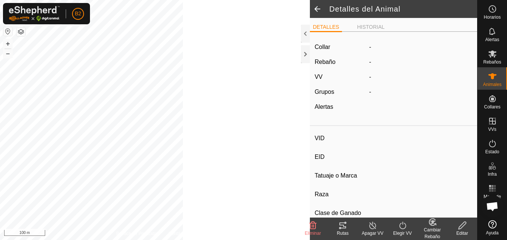
type input "limusinaparida"
type input "-"
type input "1590"
type input "-"
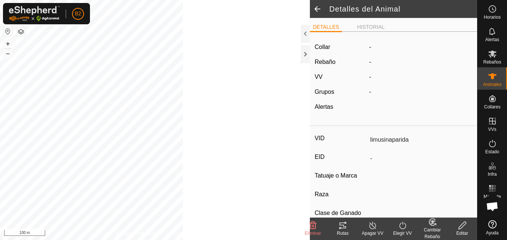
type input "0 kg"
type input "-"
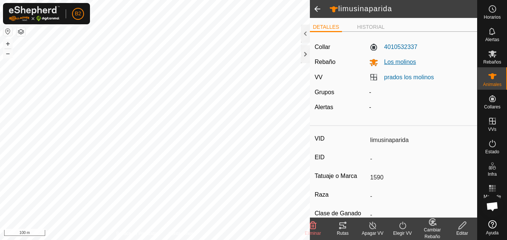
click at [406, 62] on span "Los molinos" at bounding box center [397, 62] width 38 height 6
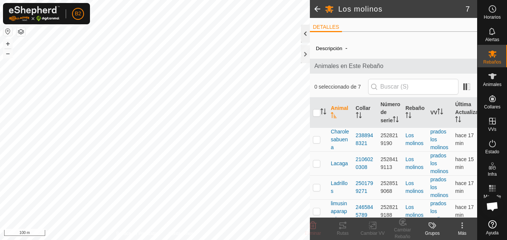
click at [306, 33] on div at bounding box center [305, 34] width 9 height 18
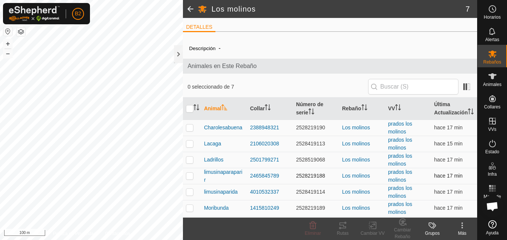
click at [188, 184] on td at bounding box center [192, 176] width 18 height 16
checkbox input "true"
click at [342, 225] on icon at bounding box center [342, 225] width 7 height 6
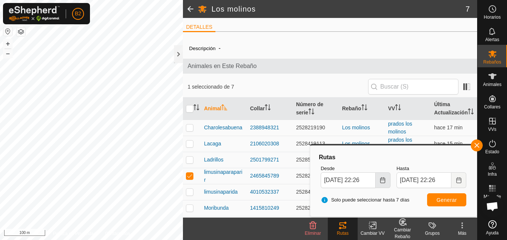
click at [386, 183] on button "Choose Date" at bounding box center [383, 180] width 15 height 16
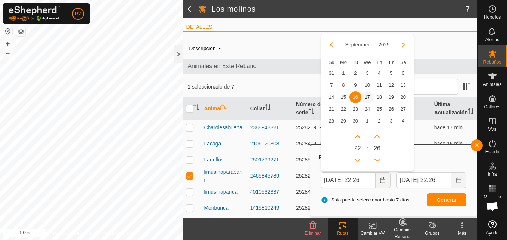
click at [366, 97] on span "17" at bounding box center [367, 97] width 12 height 12
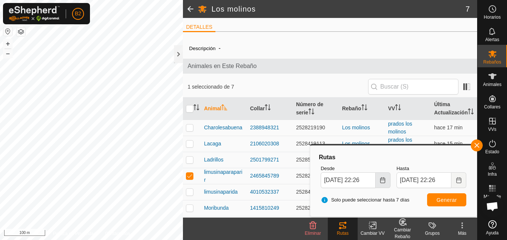
click at [377, 181] on button "Choose Date" at bounding box center [383, 180] width 15 height 16
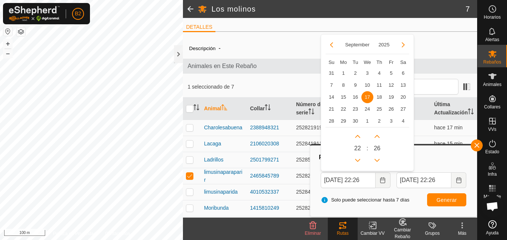
click at [367, 99] on span "17" at bounding box center [367, 97] width 12 height 12
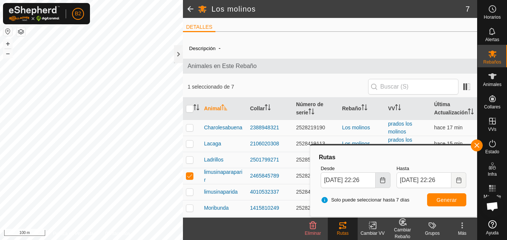
click at [382, 178] on icon "Choose Date" at bounding box center [382, 180] width 5 height 6
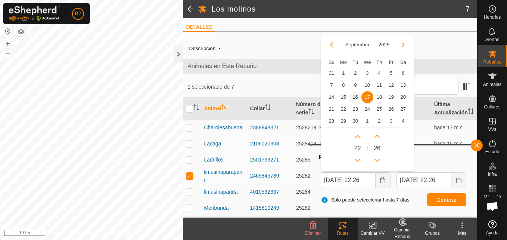
click at [357, 100] on span "16" at bounding box center [355, 97] width 12 height 12
type input "[DATE] 22:26"
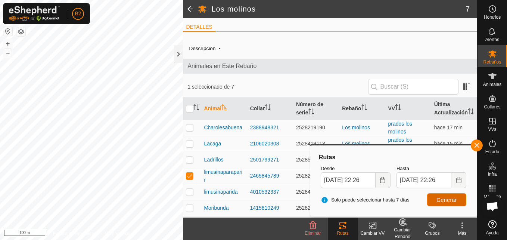
click at [444, 205] on button "Generar" at bounding box center [446, 199] width 39 height 13
click at [476, 149] on button "button" at bounding box center [477, 145] width 12 height 12
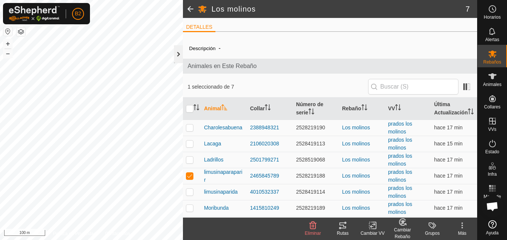
click at [180, 53] on div at bounding box center [178, 54] width 9 height 18
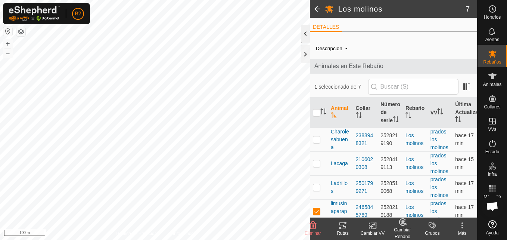
click at [302, 34] on div at bounding box center [305, 34] width 9 height 18
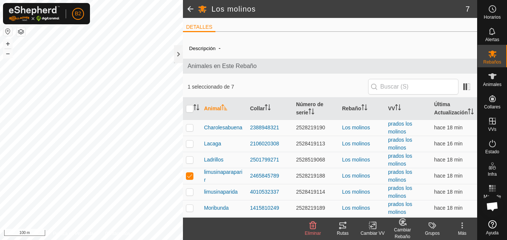
click at [344, 231] on div "Rutas" at bounding box center [343, 233] width 30 height 7
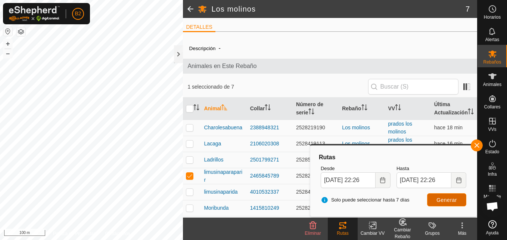
click at [456, 195] on button "Generar" at bounding box center [446, 199] width 39 height 13
click at [181, 55] on div at bounding box center [178, 54] width 9 height 18
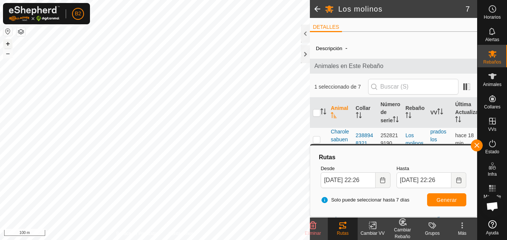
click at [7, 45] on button "+" at bounding box center [7, 43] width 9 height 9
click at [0, 46] on html "B2 Horarios Alertas Rebaños Animales Collares VVs Estado Infra Mapa de Calor Ay…" at bounding box center [253, 120] width 507 height 240
click at [6, 40] on button "+" at bounding box center [7, 43] width 9 height 9
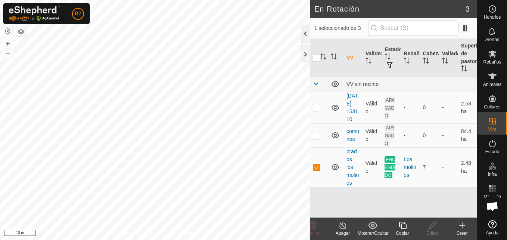
click at [307, 34] on div at bounding box center [305, 34] width 9 height 18
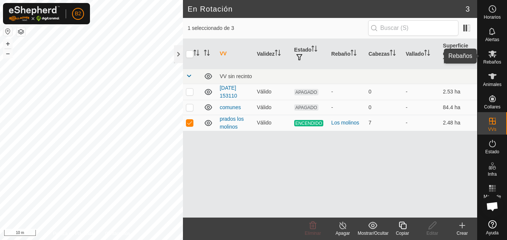
click at [495, 62] on span "Rebaños" at bounding box center [492, 62] width 18 height 4
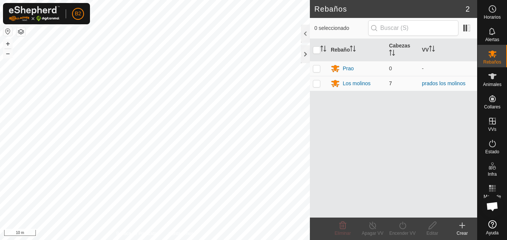
click at [317, 83] on p-checkbox at bounding box center [316, 83] width 7 height 6
checkbox input "true"
click at [357, 84] on div "Los molinos" at bounding box center [357, 84] width 28 height 8
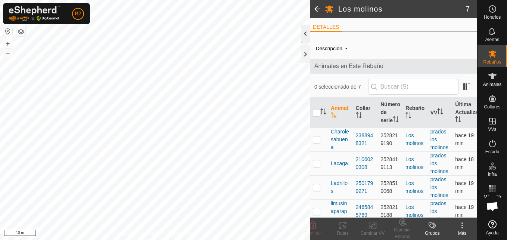
click at [307, 36] on div at bounding box center [305, 34] width 9 height 18
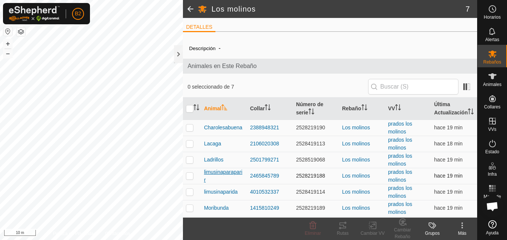
click at [237, 180] on span "limusinaparaparir" at bounding box center [224, 176] width 40 height 16
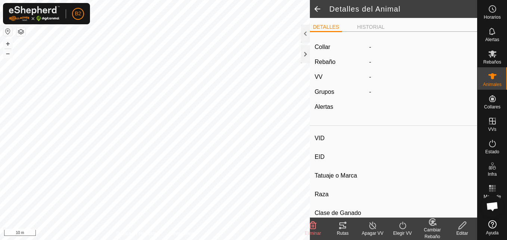
type input "limusinaparaparir"
type input "-"
type input "9634"
type input "-"
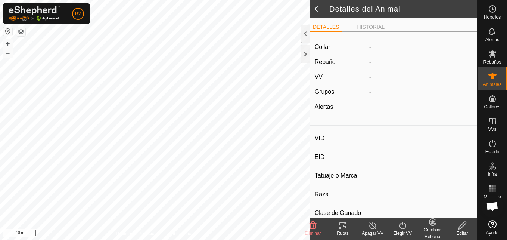
type input "0 kg"
type input "-"
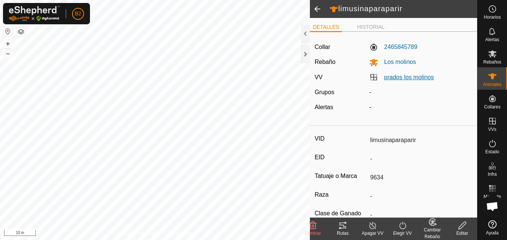
click at [391, 75] on link "prados los molinos" at bounding box center [409, 77] width 50 height 6
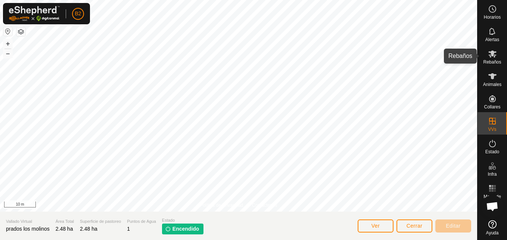
click at [491, 54] on icon at bounding box center [492, 53] width 9 height 9
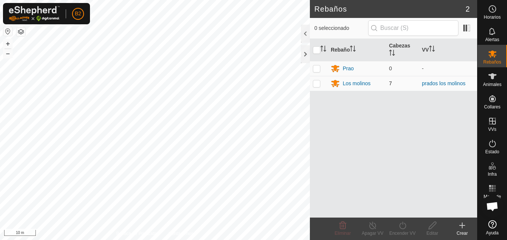
click at [317, 85] on p-checkbox at bounding box center [316, 83] width 7 height 6
checkbox input "true"
click at [355, 81] on div "Los molinos" at bounding box center [357, 84] width 28 height 8
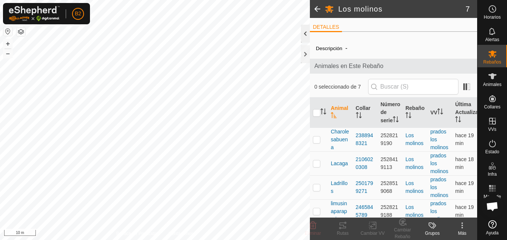
click at [307, 34] on div at bounding box center [305, 34] width 9 height 18
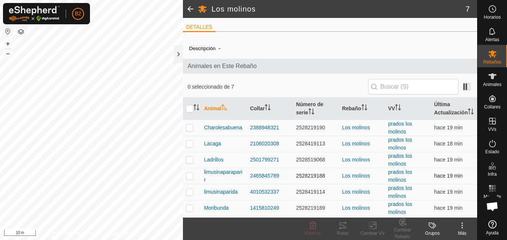
click at [191, 178] on p-checkbox at bounding box center [189, 175] width 7 height 6
checkbox input "true"
click at [341, 228] on icon at bounding box center [340, 228] width 2 height 2
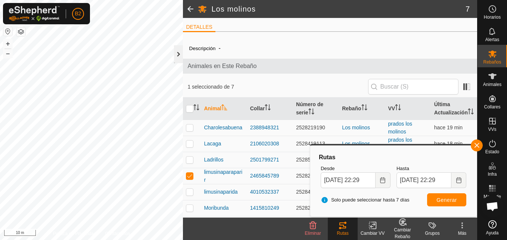
click at [178, 53] on div at bounding box center [178, 54] width 9 height 18
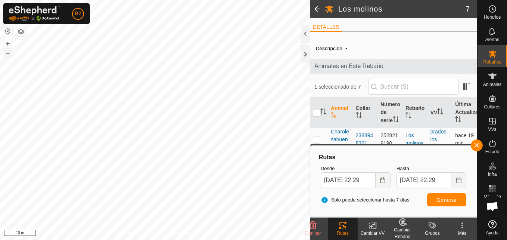
click at [9, 55] on button "–" at bounding box center [7, 53] width 9 height 9
click at [308, 33] on div at bounding box center [305, 34] width 9 height 18
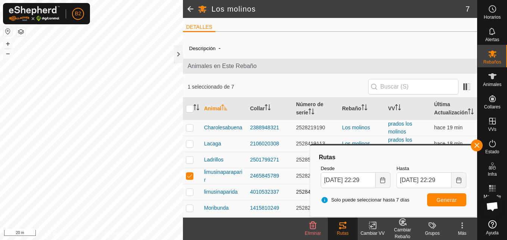
click at [190, 195] on p-checkbox at bounding box center [189, 192] width 7 height 6
checkbox input "true"
click at [191, 178] on p-checkbox at bounding box center [189, 175] width 7 height 6
checkbox input "false"
click at [339, 233] on div "Rutas" at bounding box center [343, 233] width 30 height 7
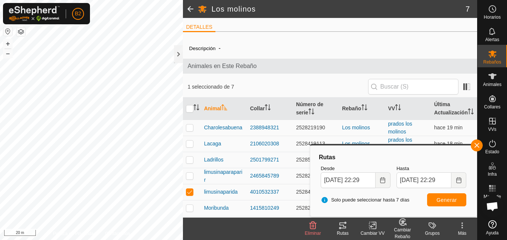
click at [339, 233] on div "Rutas" at bounding box center [343, 233] width 30 height 7
drag, startPoint x: 339, startPoint y: 233, endPoint x: 343, endPoint y: 227, distance: 6.4
click at [343, 227] on icon at bounding box center [342, 225] width 7 height 6
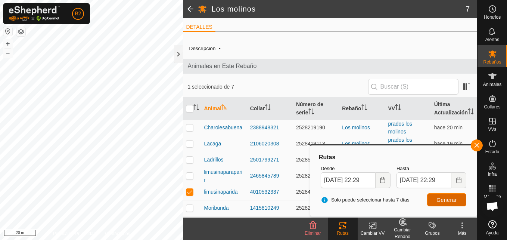
drag, startPoint x: 343, startPoint y: 227, endPoint x: 445, endPoint y: 201, distance: 105.2
click at [445, 201] on span "Generar" at bounding box center [446, 200] width 21 height 6
click at [180, 58] on div at bounding box center [178, 54] width 9 height 18
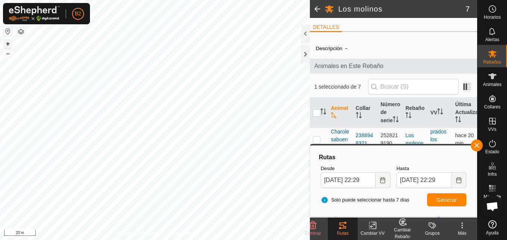
click at [7, 44] on button "+" at bounding box center [7, 43] width 9 height 9
click at [7, 43] on button "+" at bounding box center [7, 43] width 9 height 9
click at [304, 56] on div at bounding box center [305, 54] width 9 height 18
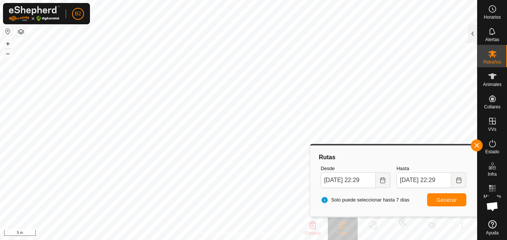
click at [8, 32] on button "button" at bounding box center [7, 31] width 9 height 9
click at [476, 143] on button "button" at bounding box center [477, 145] width 12 height 12
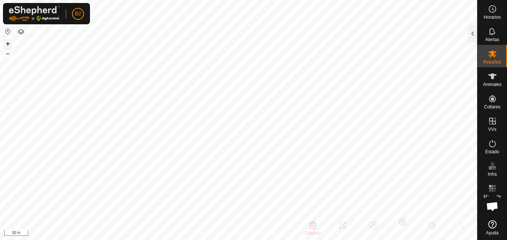
click at [10, 44] on button "+" at bounding box center [7, 43] width 9 height 9
click at [474, 38] on div at bounding box center [472, 34] width 9 height 18
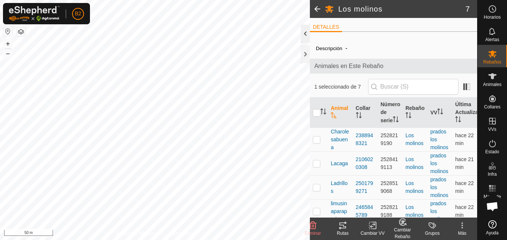
click at [306, 34] on div at bounding box center [305, 34] width 9 height 18
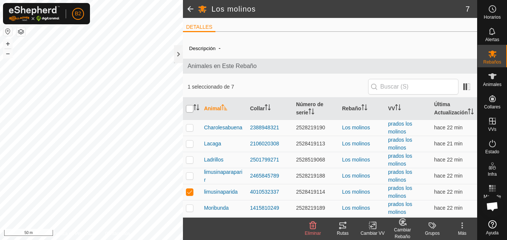
click at [191, 112] on input "checkbox" at bounding box center [189, 108] width 7 height 7
checkbox input "true"
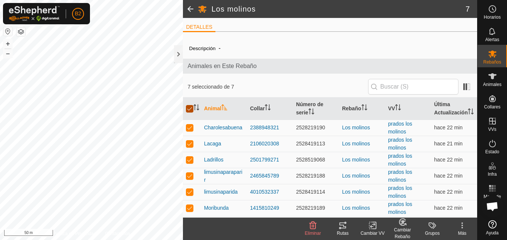
checkbox input "true"
click at [192, 112] on input "checkbox" at bounding box center [189, 108] width 7 height 7
checkbox input "false"
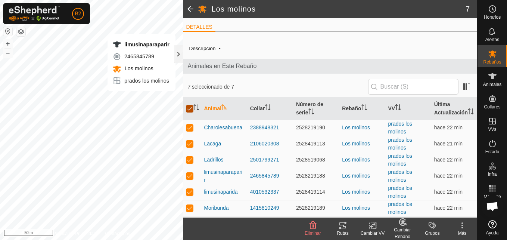
checkbox input "false"
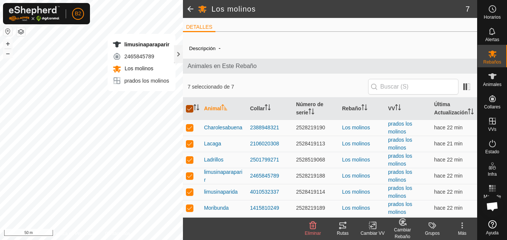
checkbox input "false"
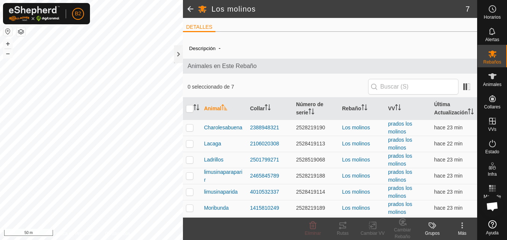
click at [191, 8] on span at bounding box center [190, 9] width 15 height 18
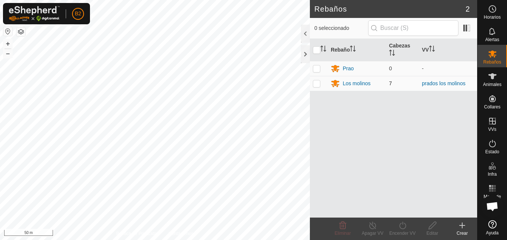
click at [317, 86] on p-checkbox at bounding box center [316, 83] width 7 height 6
checkbox input "true"
click at [405, 233] on div "Encender VV" at bounding box center [403, 233] width 30 height 7
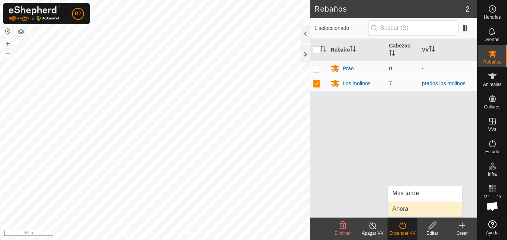
click at [404, 208] on link "Ahora" at bounding box center [425, 208] width 74 height 15
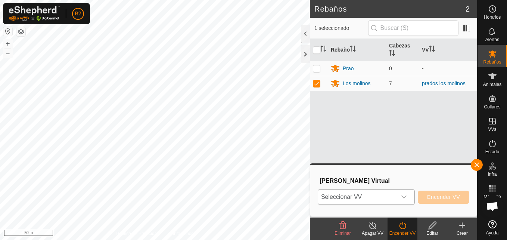
click at [405, 198] on icon "dropdown trigger" at bounding box center [403, 196] width 5 height 3
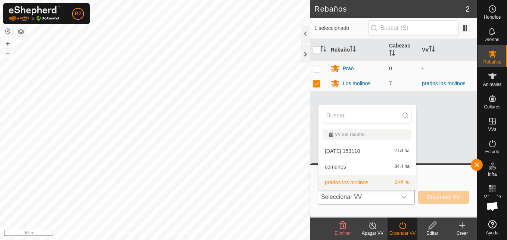
click at [397, 184] on li "prados los molinos 2.48 ha" at bounding box center [366, 182] width 97 height 15
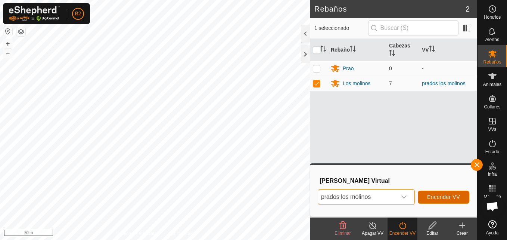
click at [447, 198] on span "Encender VV" at bounding box center [443, 197] width 33 height 6
